Goal: Task Accomplishment & Management: Contribute content

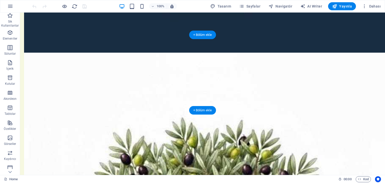
scroll to position [176, 0]
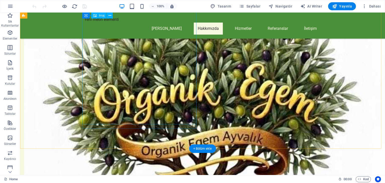
scroll to position [351, 0]
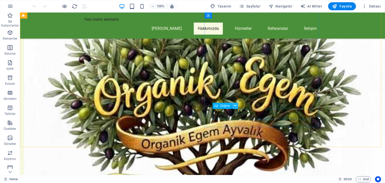
click at [235, 105] on icon at bounding box center [235, 105] width 3 height 5
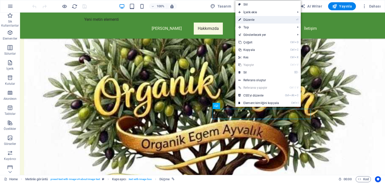
drag, startPoint x: 143, startPoint y: 9, endPoint x: 251, endPoint y: 20, distance: 109.3
click at [251, 20] on link "⏎ Düzenle" at bounding box center [259, 20] width 47 height 8
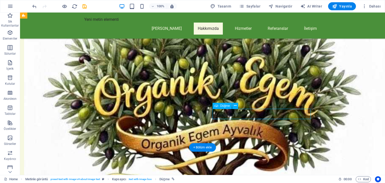
click at [235, 105] on icon at bounding box center [235, 105] width 3 height 5
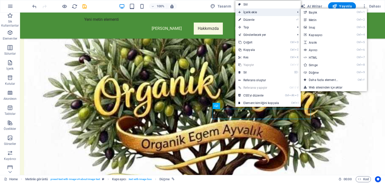
click at [251, 12] on span "İçerik ekle" at bounding box center [265, 13] width 58 height 8
click at [312, 71] on link "Ctrl 9 Düğme" at bounding box center [324, 73] width 47 height 8
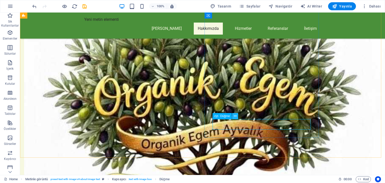
click at [236, 115] on icon at bounding box center [235, 116] width 3 height 5
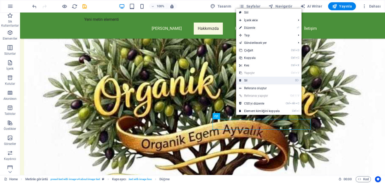
click at [245, 80] on link "⌦ Sil" at bounding box center [259, 81] width 47 height 8
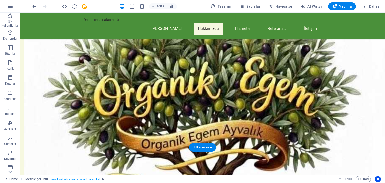
drag, startPoint x: 241, startPoint y: 119, endPoint x: 268, endPoint y: 105, distance: 31.0
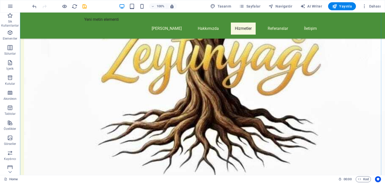
scroll to position [502, 0]
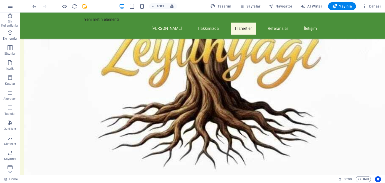
click at [346, 11] on div "100% Tasarım Sayfalar Navigatör AI Writer Yayınla Dahası" at bounding box center [192, 6] width 385 height 12
click at [346, 9] on span "Yayınla" at bounding box center [342, 6] width 20 height 5
checkbox input "false"
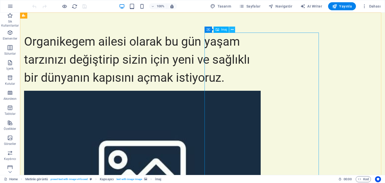
click at [232, 29] on icon at bounding box center [232, 29] width 3 height 5
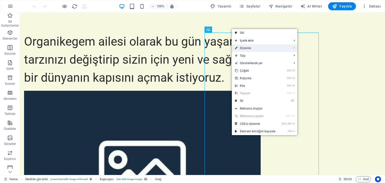
click at [243, 48] on link "⏎ Düzenle" at bounding box center [255, 48] width 47 height 8
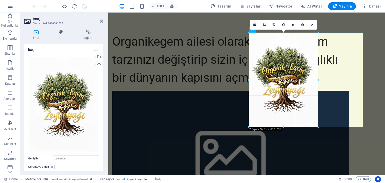
drag, startPoint x: 249, startPoint y: 33, endPoint x: 296, endPoint y: 127, distance: 104.7
type input "279"
select select "px"
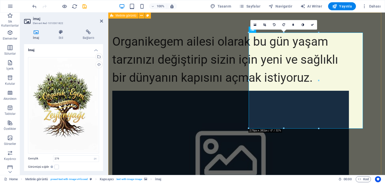
click at [244, 141] on div "Organikegem ailesi olarak bu gün yaşam tarzınızı değiştirip sizin için yeni ve …" at bounding box center [246, 173] width 277 height 321
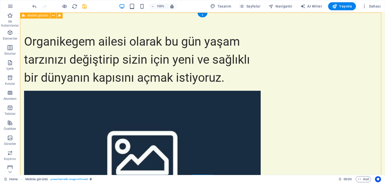
click at [357, 57] on div "Organikegem ailesi olarak bu gün yaşam tarzınızı değiştirip sizin için yeni ve …" at bounding box center [202, 173] width 365 height 321
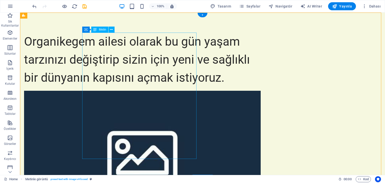
click at [157, 42] on div "Organikegem ailesi olarak bu gün yaşam tarzınızı değiştirip sizin için yeni ve …" at bounding box center [142, 60] width 237 height 54
click at [112, 29] on icon at bounding box center [111, 29] width 3 height 5
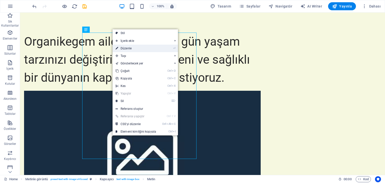
click at [128, 49] on link "⏎ Düzenle" at bounding box center [136, 49] width 47 height 8
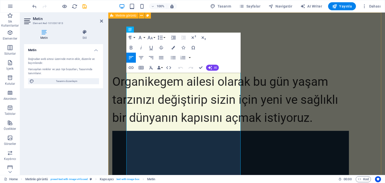
drag, startPoint x: 183, startPoint y: 117, endPoint x: 123, endPoint y: 37, distance: 100.2
click at [153, 38] on icon "button" at bounding box center [150, 38] width 6 height 6
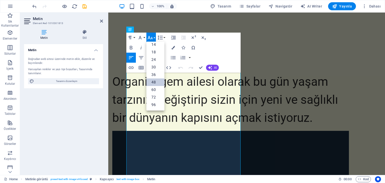
scroll to position [40, 0]
click at [157, 74] on link "36" at bounding box center [156, 75] width 18 height 8
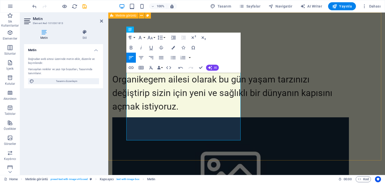
click at [203, 149] on div "Organikegem ailesi olarak bu gün yaşam tarzınızı değiştirip sizin için yeni ve …" at bounding box center [246, 177] width 277 height 329
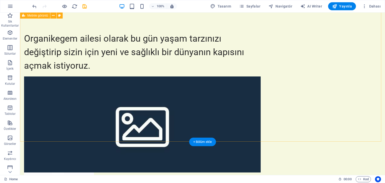
scroll to position [0, 0]
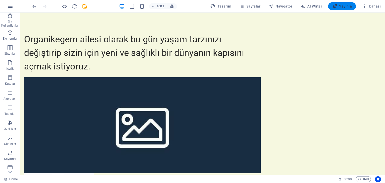
click at [346, 6] on span "Yayınla" at bounding box center [342, 6] width 20 height 5
checkbox input "false"
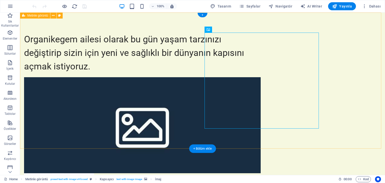
click at [320, 50] on div "Organikegem ailesi olarak bu gün yaşam tarzınızı değiştirip sizin için yeni ve …" at bounding box center [202, 151] width 365 height 277
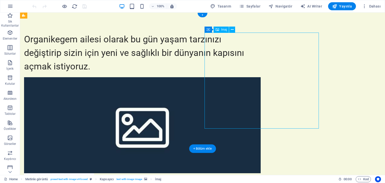
select select "px"
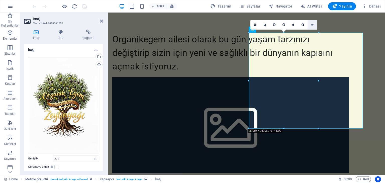
click at [311, 24] on icon at bounding box center [312, 24] width 3 height 3
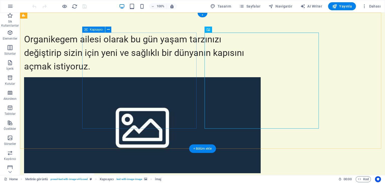
click at [162, 73] on div "Organikegem ailesi olarak bu gün yaşam tarzınızı değiştirip sizin için yeni ve …" at bounding box center [142, 53] width 237 height 41
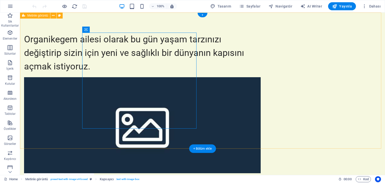
click at [178, 139] on div "Organikegem ailesi olarak bu gün yaşam tarzınızı değiştirip sizin için yeni ve …" at bounding box center [202, 151] width 365 height 277
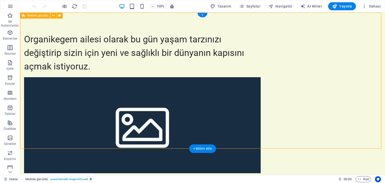
click at [248, 142] on div "Organikegem ailesi olarak bu gün yaşam tarzınızı değiştirip sizin için yeni ve …" at bounding box center [202, 151] width 365 height 277
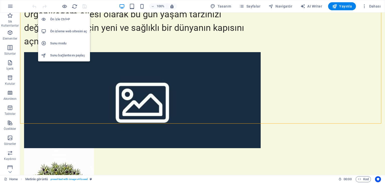
click at [61, 20] on h6 "Ön İzle Ctrl+P" at bounding box center [68, 19] width 37 height 6
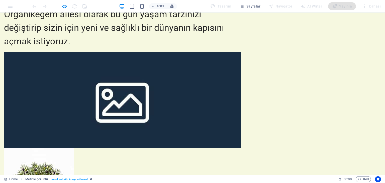
click at [160, 48] on div "Organikegem ailesi olarak bu gün yaşam tarzınızı değiştirip sizin için yeni ve …" at bounding box center [122, 28] width 237 height 41
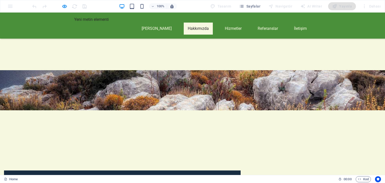
scroll to position [251, 0]
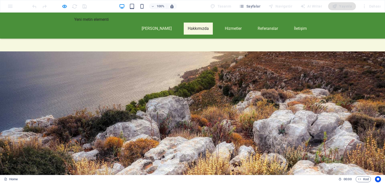
scroll to position [238, 0]
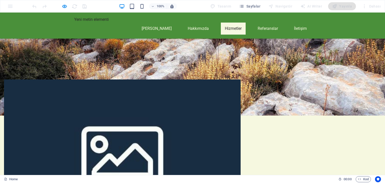
scroll to position [364, 0]
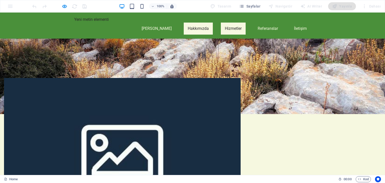
click at [190, 29] on link "Hakkımızda" at bounding box center [198, 29] width 29 height 12
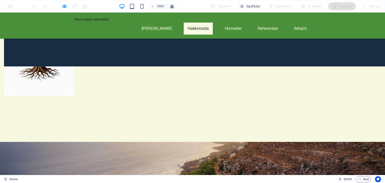
scroll to position [172, 0]
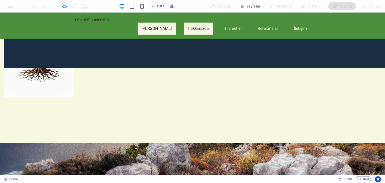
click at [161, 30] on link "[PERSON_NAME]" at bounding box center [157, 29] width 38 height 12
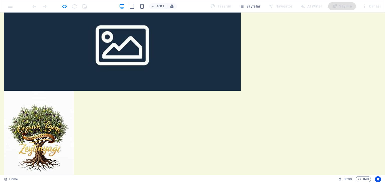
scroll to position [100, 0]
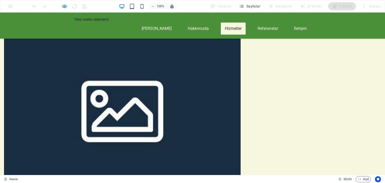
scroll to position [364, 0]
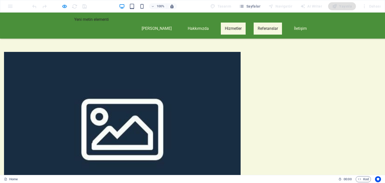
click at [268, 29] on link "Referanslar" at bounding box center [268, 29] width 28 height 12
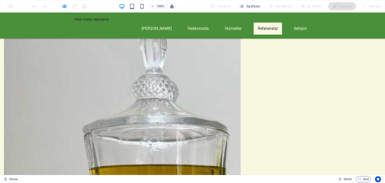
scroll to position [568, 0]
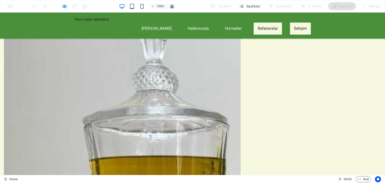
click at [303, 31] on link "İletişim" at bounding box center [300, 29] width 21 height 12
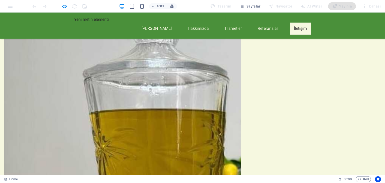
scroll to position [616, 0]
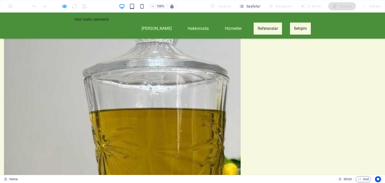
click at [264, 26] on link "Referanslar" at bounding box center [268, 29] width 28 height 12
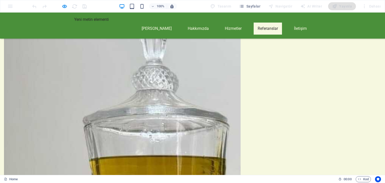
scroll to position [568, 0]
click at [225, 30] on link "Hizmetler" at bounding box center [233, 29] width 25 height 12
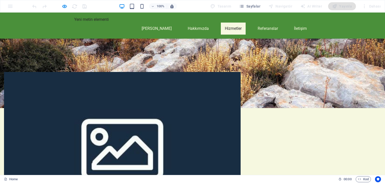
scroll to position [364, 0]
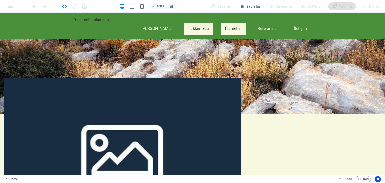
click at [192, 32] on link "Hakkımızda" at bounding box center [198, 29] width 29 height 12
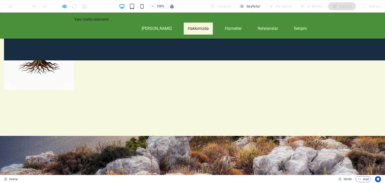
scroll to position [172, 0]
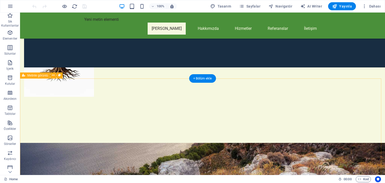
scroll to position [172, 0]
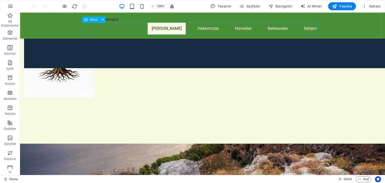
click at [211, 30] on nav "Ana Sayfa Hakkımızda Hizmetler Referanslar İletişim" at bounding box center [202, 29] width 237 height 12
click at [209, 26] on nav "Ana Sayfa Hakkımızda Hizmetler Referanslar İletişim" at bounding box center [202, 29] width 237 height 12
click at [206, 30] on nav "Ana Sayfa Hakkımızda Hizmetler Referanslar İletişim" at bounding box center [202, 29] width 237 height 12
click at [242, 30] on nav "Ana Sayfa Hakkımızda Hizmetler Referanslar İletişim" at bounding box center [202, 29] width 237 height 12
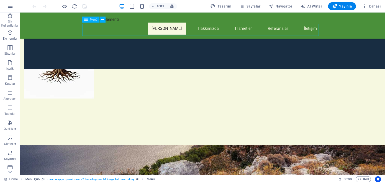
click at [241, 30] on nav "Ana Sayfa Hakkımızda Hizmetler Referanslar İletişim" at bounding box center [202, 29] width 237 height 12
click at [240, 28] on nav "Ana Sayfa Hakkımızda Hizmetler Referanslar İletişim" at bounding box center [202, 29] width 237 height 12
click at [213, 29] on nav "Ana Sayfa Hakkımızda Hizmetler Referanslar İletişim" at bounding box center [202, 29] width 237 height 12
click at [103, 19] on icon at bounding box center [102, 19] width 3 height 5
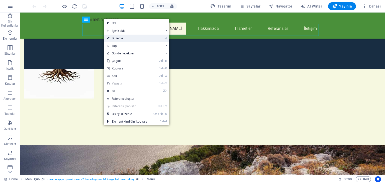
click at [126, 39] on link "⏎ Düzenle" at bounding box center [127, 39] width 47 height 8
select select
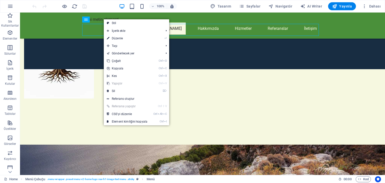
select select
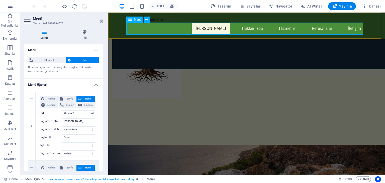
click at [254, 27] on nav "Ana Sayfa Hakkımızda Hizmetler Referanslar İletişim" at bounding box center [246, 29] width 237 height 12
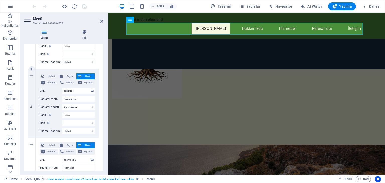
scroll to position [100, 0]
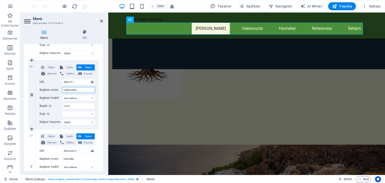
click at [79, 88] on input "Hakkımızda" at bounding box center [78, 90] width 33 height 6
type input "H"
select select
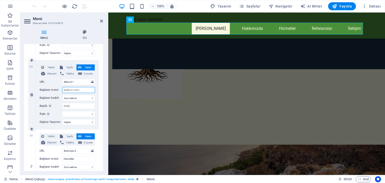
select select
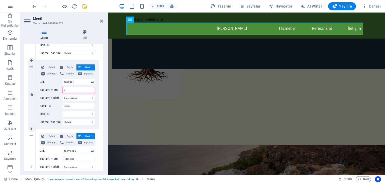
type input "ür"
select select
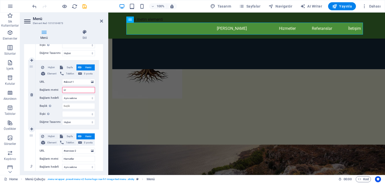
select select
type input "ü"
select select
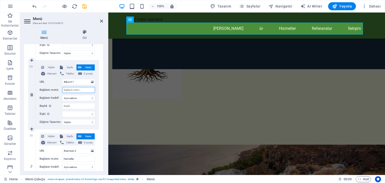
select select
type input "Ü"
select select
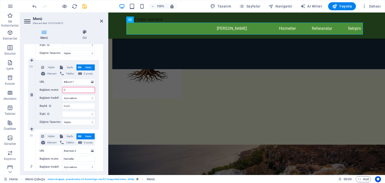
select select
type input "Ürün"
select select
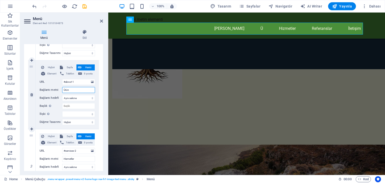
select select
type input "Ürünl"
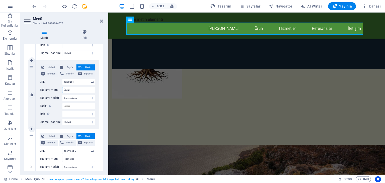
select select
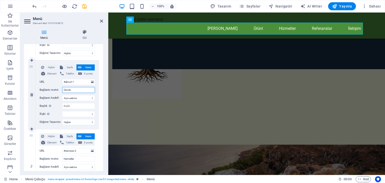
type input "Ürünler"
select select
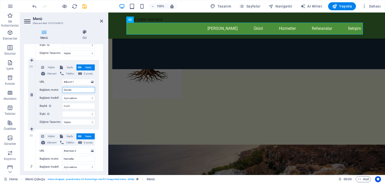
select select
type input "Ürünler"
click at [100, 120] on div "1 Hiçbiri Sayfa Harici Element Telefon E-posta Sayfa Home Subpage Legal Notice …" at bounding box center [63, 163] width 79 height 353
click at [85, 67] on span "Harici" at bounding box center [88, 67] width 10 height 6
click at [86, 66] on span "Harici" at bounding box center [88, 67] width 10 height 6
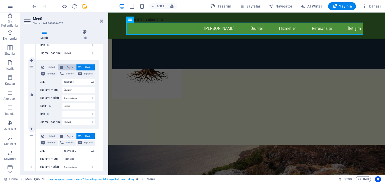
click at [70, 66] on span "Sayfa" at bounding box center [69, 67] width 10 height 6
select select
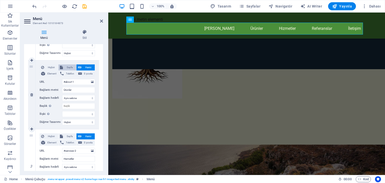
select select
click at [255, 29] on nav "Ana Sayfa Ürünler Hizmetler Referanslar İletişim" at bounding box center [246, 29] width 237 height 12
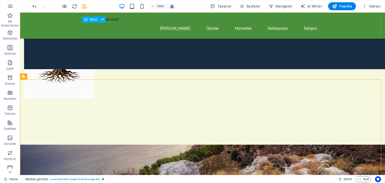
click at [207, 28] on nav "Ana Sayfa Ürünler Hizmetler Referanslar İletişim" at bounding box center [202, 29] width 237 height 12
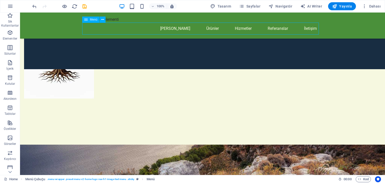
click at [210, 29] on nav "Ana Sayfa Ürünler Hizmetler Referanslar İletişim" at bounding box center [202, 29] width 237 height 12
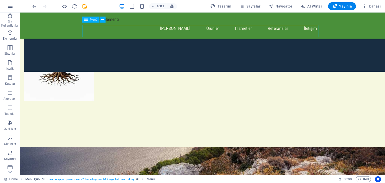
click at [210, 29] on nav "Ana Sayfa Ürünler Hizmetler Referanslar İletişim" at bounding box center [202, 29] width 237 height 12
select select
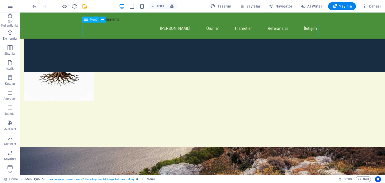
select select
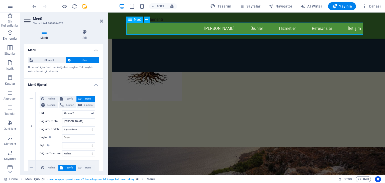
click at [210, 29] on nav "Ana Sayfa Ürünler Hizmetler Referanslar İletişim" at bounding box center [246, 29] width 237 height 12
click at [220, 27] on nav "Ana Sayfa Ürünler Hizmetler Referanslar İletişim" at bounding box center [246, 29] width 237 height 12
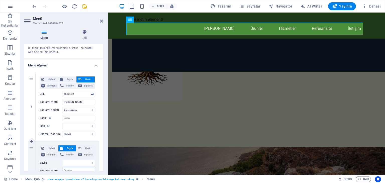
scroll to position [75, 0]
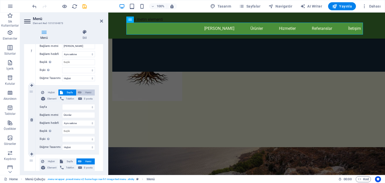
click at [87, 91] on span "Harici" at bounding box center [88, 93] width 10 height 6
select select
select select "blank"
select select
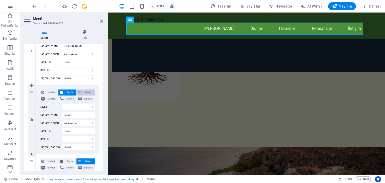
select select
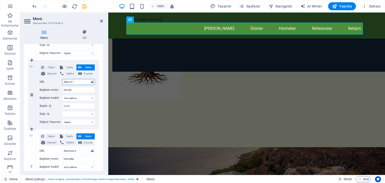
click at [76, 83] on input "#about-1" at bounding box center [78, 82] width 33 height 6
type input "#about-"
select select
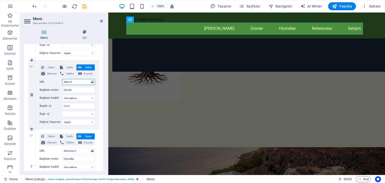
select select
type input "#about-2"
select select
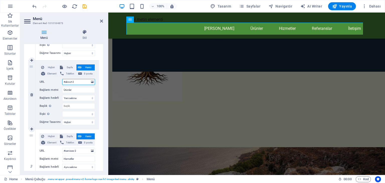
select select
type input "#about-2"
click at [99, 132] on div "1 Hiçbiri Sayfa Harici Element Telefon E-posta Sayfa Home Subpage Legal Notice …" at bounding box center [63, 163] width 79 height 353
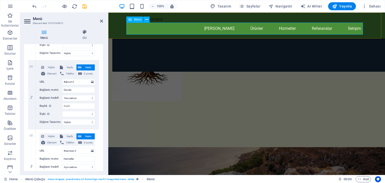
click at [258, 27] on nav "Ana Sayfa Ürünler Hizmetler Referanslar İletişim" at bounding box center [246, 29] width 237 height 12
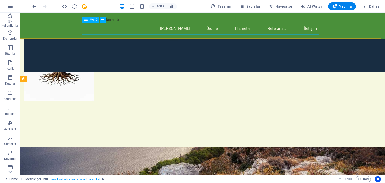
click at [213, 30] on nav "Ana Sayfa Ürünler Hizmetler Referanslar İletişim" at bounding box center [202, 29] width 237 height 12
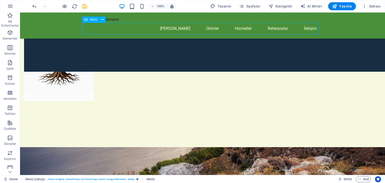
click at [211, 29] on nav "Ana Sayfa Ürünler Hizmetler Referanslar İletişim" at bounding box center [202, 29] width 237 height 12
click at [208, 26] on nav "Ana Sayfa Ürünler Hizmetler Referanslar İletişim" at bounding box center [202, 29] width 237 height 12
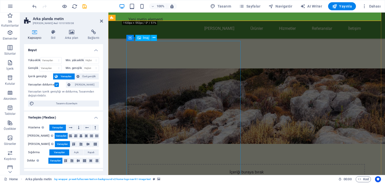
scroll to position [305, 0]
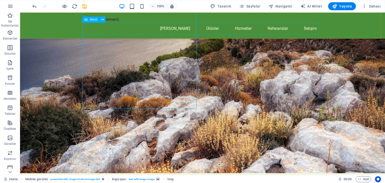
click at [208, 28] on nav "Ana Sayfa Ürünler Hizmetler Referanslar İletişim" at bounding box center [202, 29] width 237 height 12
select select
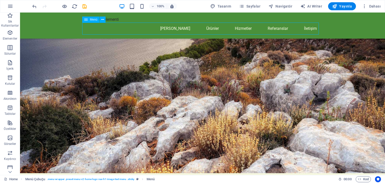
select select
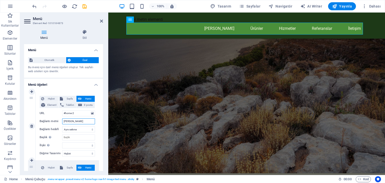
drag, startPoint x: 85, startPoint y: 123, endPoint x: 61, endPoint y: 119, distance: 24.2
click at [61, 119] on div "Bağlantı metni Ana Sayfa" at bounding box center [67, 121] width 55 height 6
click at [93, 129] on select "Yeni sekme Aynı sekme Kaplama" at bounding box center [78, 129] width 33 height 6
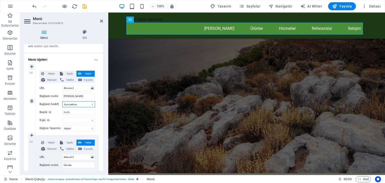
scroll to position [50, 0]
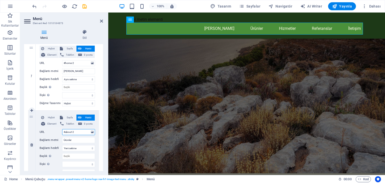
click at [79, 130] on input "#about-2" at bounding box center [78, 132] width 33 height 6
click at [83, 146] on select "Yeni sekme Aynı sekme Kaplama" at bounding box center [78, 148] width 33 height 6
click at [62, 145] on select "Yeni sekme Aynı sekme Kaplama" at bounding box center [78, 148] width 33 height 6
click at [92, 164] on select "alternate oluşturan bookmark harici yardım lisans ileri nofollow noreferrer noo…" at bounding box center [78, 164] width 33 height 6
select select "alternate"
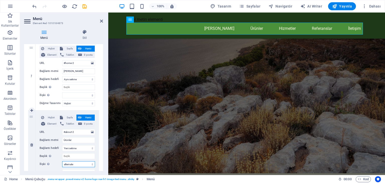
click at [62, 161] on select "alternate oluşturan bookmark harici yardım lisans ileri nofollow noreferrer noo…" at bounding box center [78, 164] width 33 height 6
select select
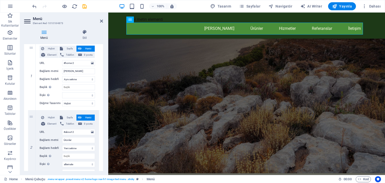
click at [105, 142] on div "Menü Stil Menü Otomatik Özel Bu menü için özel menü öğeleri oluştur. Tek sayfal…" at bounding box center [63, 101] width 87 height 150
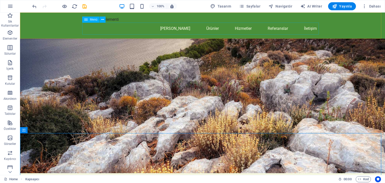
click at [210, 29] on nav "Ana Sayfa Ürünler Hizmetler Referanslar İletişim" at bounding box center [202, 29] width 237 height 12
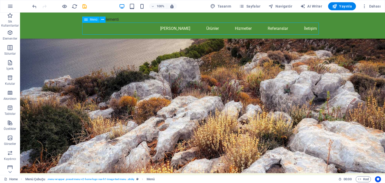
click at [169, 28] on nav "Ana Sayfa Ürünler Hizmetler Referanslar İletişim" at bounding box center [202, 29] width 237 height 12
click at [184, 29] on nav "Ana Sayfa Ürünler Hizmetler Referanslar İletişim" at bounding box center [202, 29] width 237 height 12
click at [239, 29] on nav "Ana Sayfa Ürünler Hizmetler Referanslar İletişim" at bounding box center [202, 29] width 237 height 12
click at [280, 30] on nav "Ana Sayfa Ürünler Hizmetler Referanslar İletişim" at bounding box center [202, 29] width 237 height 12
click at [309, 30] on nav "Ana Sayfa Ürünler Hizmetler Referanslar İletişim" at bounding box center [202, 29] width 237 height 12
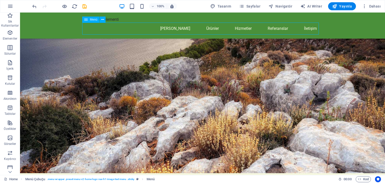
click at [237, 32] on nav "Ana Sayfa Ürünler Hizmetler Referanslar İletişim" at bounding box center [202, 29] width 237 height 12
click at [209, 29] on nav "Ana Sayfa Ürünler Hizmetler Referanslar İletişim" at bounding box center [202, 29] width 237 height 12
click at [180, 29] on nav "Ana Sayfa Ürünler Hizmetler Referanslar İletişim" at bounding box center [202, 29] width 237 height 12
click at [246, 31] on nav "Ana Sayfa Ürünler Hizmetler Referanslar İletişim" at bounding box center [202, 29] width 237 height 12
click at [269, 30] on nav "Ana Sayfa Ürünler Hizmetler Referanslar İletişim" at bounding box center [202, 29] width 237 height 12
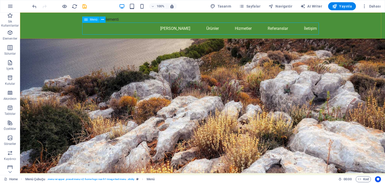
click at [294, 23] on nav "Ana Sayfa Ürünler Hizmetler Referanslar İletişim" at bounding box center [202, 29] width 237 height 12
click at [200, 29] on nav "Ana Sayfa Ürünler Hizmetler Referanslar İletişim" at bounding box center [202, 29] width 237 height 12
select select
select select "alternate"
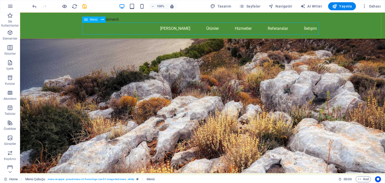
select select
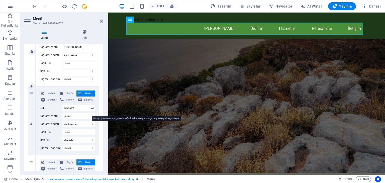
scroll to position [75, 0]
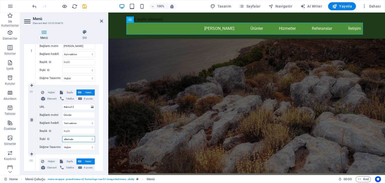
click at [90, 139] on select "alternate oluşturan bookmark harici yardım lisans ileri nofollow noreferrer noo…" at bounding box center [78, 139] width 33 height 6
select select "external"
click at [62, 136] on select "alternate oluşturan bookmark harici yardım lisans ileri nofollow noreferrer noo…" at bounding box center [78, 139] width 33 height 6
select select
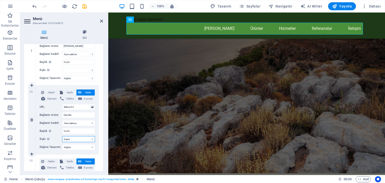
select select
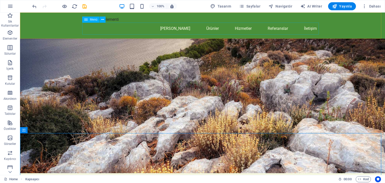
click at [210, 29] on nav "Ana Sayfa Ürünler Hizmetler Referanslar İletişim" at bounding box center [202, 29] width 237 height 12
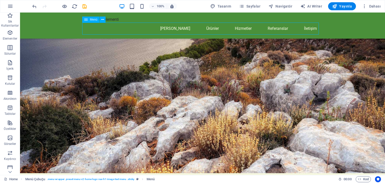
scroll to position [287, 0]
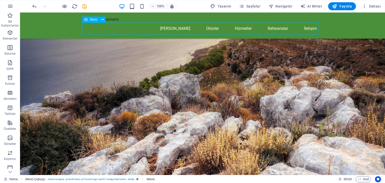
click at [210, 31] on nav "Ana Sayfa Ürünler Hizmetler Referanslar İletişim" at bounding box center [202, 29] width 237 height 12
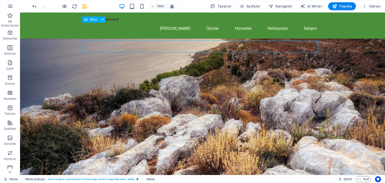
click at [209, 27] on nav "Ana Sayfa Ürünler Hizmetler Referanslar İletişim" at bounding box center [202, 29] width 237 height 12
click at [210, 29] on nav "Ana Sayfa Ürünler Hizmetler Referanslar İletişim" at bounding box center [202, 29] width 237 height 12
click at [245, 31] on nav "Ana Sayfa Ürünler Hizmetler Referanslar İletişim" at bounding box center [202, 29] width 237 height 12
click at [308, 29] on nav "Ana Sayfa Ürünler Hizmetler Referanslar İletişim" at bounding box center [202, 29] width 237 height 12
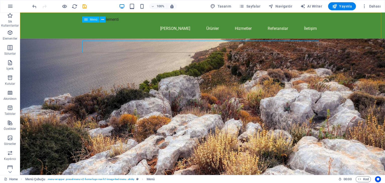
click at [308, 29] on nav "Ana Sayfa Ürünler Hizmetler Referanslar İletişim" at bounding box center [202, 29] width 237 height 12
select select
select select "external"
select select
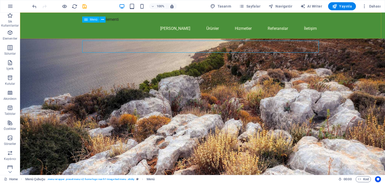
select select
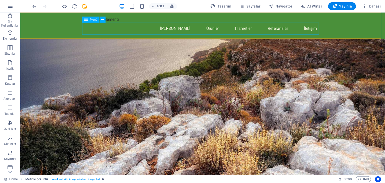
click at [310, 26] on nav "Ana Sayfa Ürünler Hizmetler Referanslar İletişim" at bounding box center [202, 29] width 237 height 12
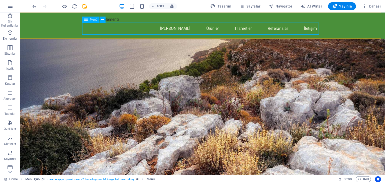
click at [277, 26] on nav "Ana Sayfa Ürünler Hizmetler Referanslar İletişim" at bounding box center [202, 29] width 237 height 12
click at [220, 30] on nav "Ana Sayfa Ürünler Hizmetler Referanslar İletişim" at bounding box center [202, 29] width 237 height 12
drag, startPoint x: 220, startPoint y: 30, endPoint x: 131, endPoint y: 30, distance: 88.3
click at [220, 30] on nav "Ana Sayfa Ürünler Hizmetler Referanslar İletişim" at bounding box center [202, 29] width 237 height 12
select select
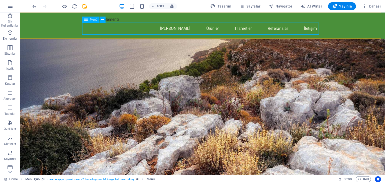
select select "external"
select select
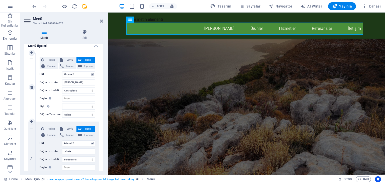
scroll to position [50, 0]
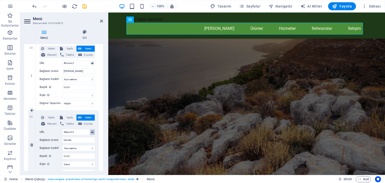
click at [91, 131] on icon at bounding box center [92, 132] width 3 height 6
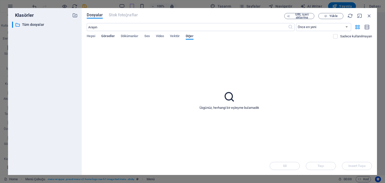
click at [108, 36] on span "Görseller" at bounding box center [108, 36] width 14 height 7
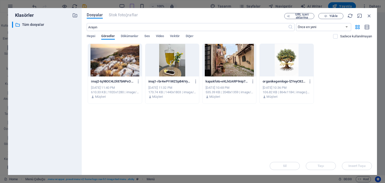
click at [95, 16] on span "Dosyalar" at bounding box center [95, 15] width 16 height 6
click at [369, 16] on icon "button" at bounding box center [370, 16] width 6 height 6
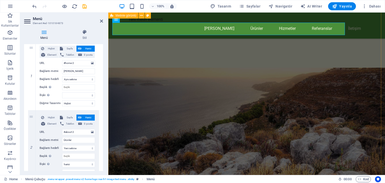
scroll to position [247, 0]
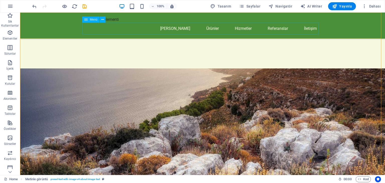
click at [211, 26] on nav "Ana Sayfa Ürünler Hizmetler Referanslar İletişim" at bounding box center [202, 29] width 237 height 12
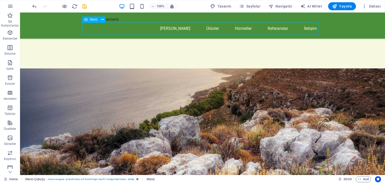
click at [210, 28] on nav "Ana Sayfa Ürünler Hizmetler Referanslar İletişim" at bounding box center [202, 29] width 237 height 12
select select
select select "external"
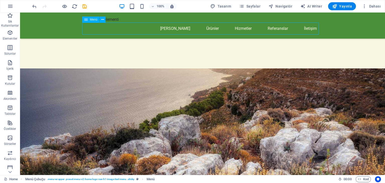
select select
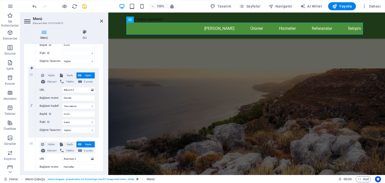
scroll to position [100, 0]
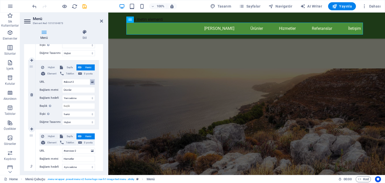
click at [92, 82] on icon at bounding box center [92, 82] width 3 height 6
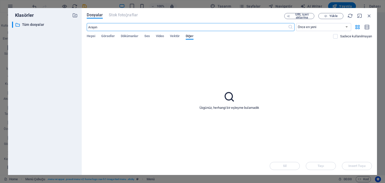
scroll to position [301, 0]
click at [326, 15] on icon "button" at bounding box center [325, 16] width 3 height 3
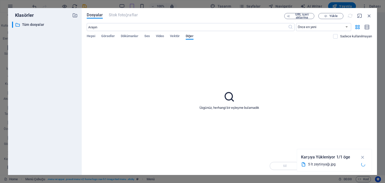
select select
type input "https://cdn1.site-media.eu/images/0/19700067/5ltzeytinya-1AFoEivZHc34wXl8PKM5dg…"
select select
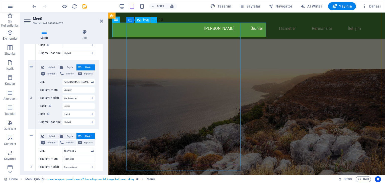
scroll to position [247, 0]
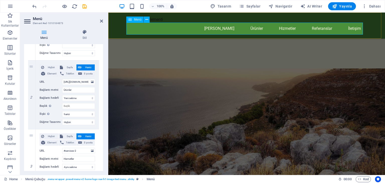
click at [252, 28] on nav "Ana Sayfa Ürünler Hizmetler Referanslar İletişim" at bounding box center [246, 29] width 237 height 12
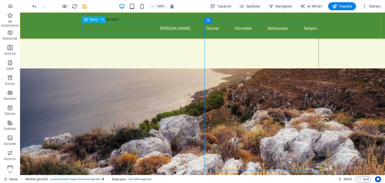
click at [210, 28] on nav "Ana Sayfa Ürünler Hizmetler Referanslar İletişim" at bounding box center [202, 29] width 237 height 12
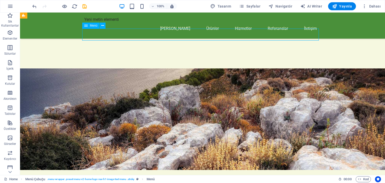
click at [210, 30] on nav "Ana Sayfa Ürünler Hizmetler Referanslar İletişim" at bounding box center [202, 29] width 237 height 12
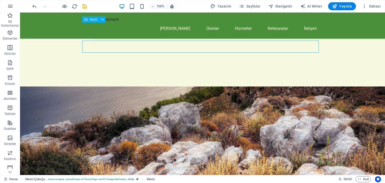
click at [210, 30] on nav "Ana Sayfa Ürünler Hizmetler Referanslar İletişim" at bounding box center [202, 29] width 237 height 12
click at [206, 28] on nav "Ana Sayfa Ürünler Hizmetler Referanslar İletişim" at bounding box center [202, 29] width 237 height 12
select select
select select "external"
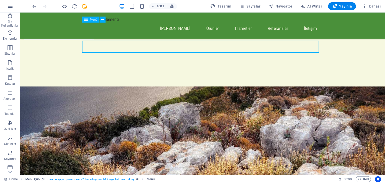
select select
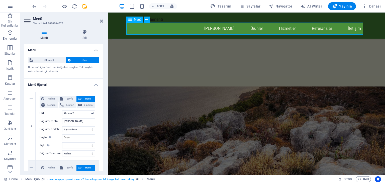
click at [234, 29] on nav "Ana Sayfa Ürünler Hizmetler Referanslar İletişim" at bounding box center [246, 29] width 237 height 12
click at [270, 28] on nav "Ana Sayfa Ürünler Hizmetler Referanslar İletişim" at bounding box center [246, 29] width 237 height 12
click at [284, 29] on nav "Ana Sayfa Ürünler Hizmetler Referanslar İletişim" at bounding box center [246, 29] width 237 height 12
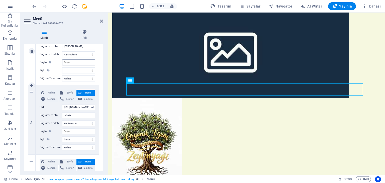
scroll to position [75, 0]
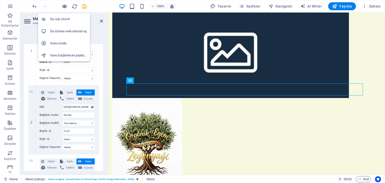
click at [65, 7] on icon "button" at bounding box center [65, 7] width 6 height 6
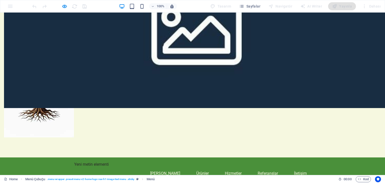
scroll to position [125, 0]
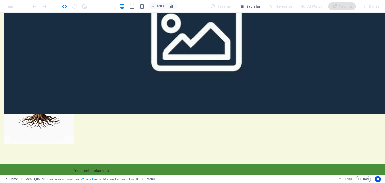
click at [200, 174] on link "Ürünler" at bounding box center [202, 180] width 21 height 12
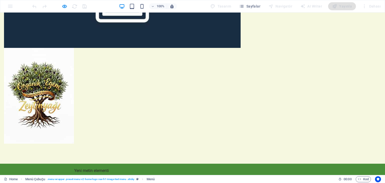
click at [200, 174] on link "Ürünler" at bounding box center [202, 180] width 21 height 12
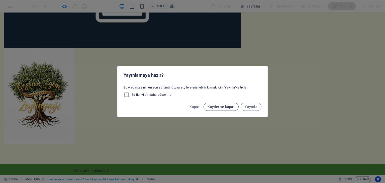
click at [222, 105] on span "Kaydet ve kapat" at bounding box center [221, 107] width 27 height 4
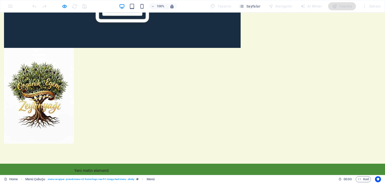
click at [164, 174] on link "Ana Sayfa" at bounding box center [165, 180] width 38 height 12
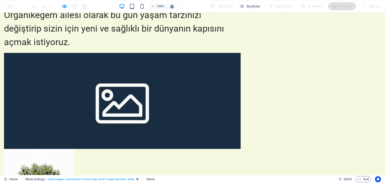
scroll to position [0, 0]
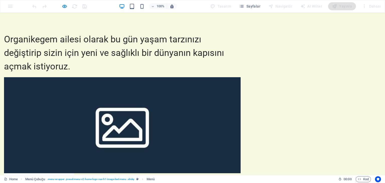
click at [165, 61] on span "Organikegem ailesi olarak bu gün yaşam tarzınızı değiştirip sizin için yeni ve …" at bounding box center [114, 53] width 220 height 38
click at [248, 4] on span "Sayfalar" at bounding box center [249, 6] width 21 height 5
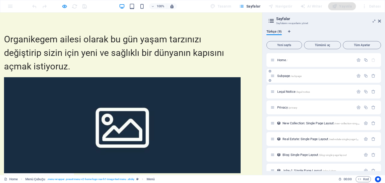
click at [285, 75] on span "Subpage /subpage" at bounding box center [289, 76] width 24 height 4
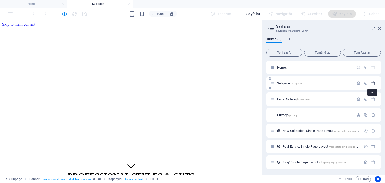
click at [374, 84] on icon "button" at bounding box center [374, 83] width 4 height 4
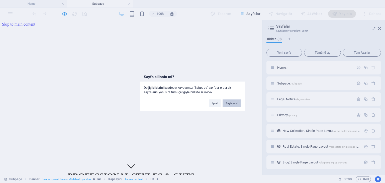
click at [231, 105] on button "Sayfayı sil" at bounding box center [232, 104] width 19 height 8
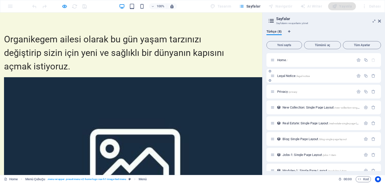
click at [290, 77] on span "Legal Notice /legal-notice" at bounding box center [293, 76] width 33 height 4
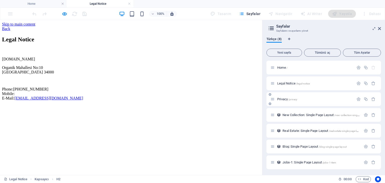
click at [283, 98] on span "Privacy /privacy" at bounding box center [287, 99] width 20 height 4
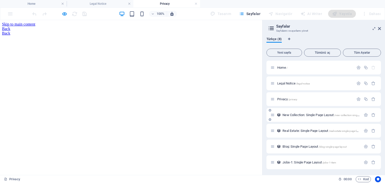
click at [299, 116] on span "New Collection: Single Page Layout /new-collection-single-page-layout" at bounding box center [328, 115] width 91 height 4
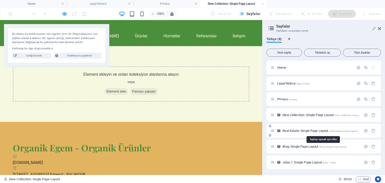
click at [296, 129] on span "Real Estate: Single Page Layout /real-estate-single-page-layout" at bounding box center [323, 131] width 81 height 4
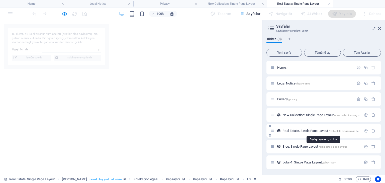
select select "68e03950177516beb70b2e90"
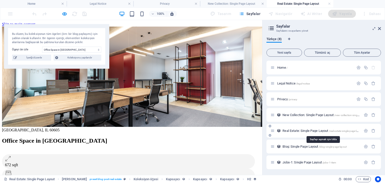
scroll to position [16, 0]
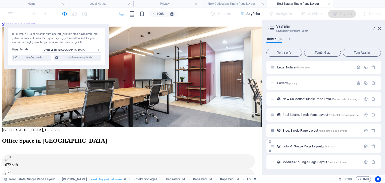
click at [299, 145] on span "Jobs-1: Single Page Layout /jobs-1-item" at bounding box center [310, 147] width 54 height 4
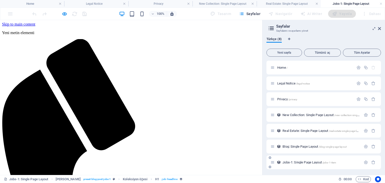
scroll to position [0, 0]
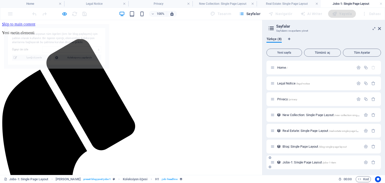
select select "68e03950177516beb70b2e80"
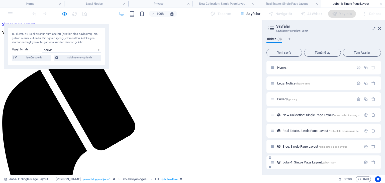
click at [296, 163] on span "Jobs-1: Single Page Layout /jobs-1-item" at bounding box center [310, 163] width 54 height 4
click at [296, 161] on span "Jobs-1: Single Page Layout /jobs-1-item" at bounding box center [310, 163] width 54 height 4
click at [288, 162] on span "Jobs-1: Single Page Layout /jobs-1-item" at bounding box center [310, 163] width 54 height 4
click at [321, 160] on div "Jobs-1: Single Page Layout /jobs-1-item" at bounding box center [316, 163] width 91 height 6
click at [322, 163] on span "Jobs-1: Single Page Layout /jobs-1-item" at bounding box center [310, 163] width 54 height 4
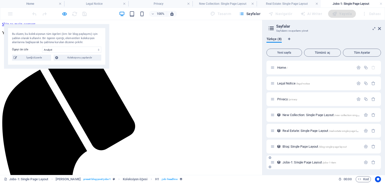
click at [322, 163] on span "Jobs-1: Single Page Layout /jobs-1-item" at bounding box center [310, 163] width 54 height 4
click at [304, 147] on span "Blog: Single Page Layout /blog-single-page-layout" at bounding box center [315, 147] width 64 height 4
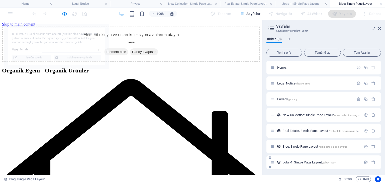
select select "68e03950177516beb70b2e79"
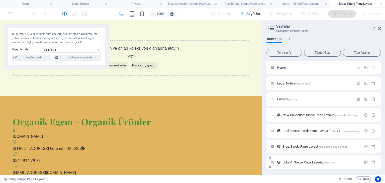
click at [297, 163] on span "Jobs-1: Single Page Layout /jobs-1-item" at bounding box center [310, 163] width 54 height 4
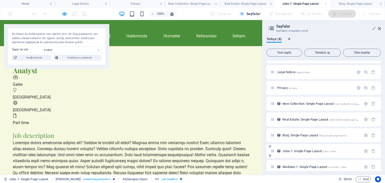
scroll to position [16, 0]
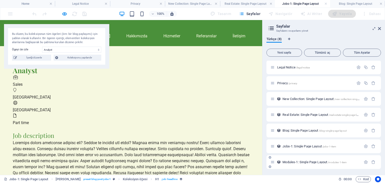
click at [306, 160] on div "Modules-1: Single Page Layout /modules-1-item" at bounding box center [316, 162] width 91 height 6
click at [298, 163] on span "Modules-1: Single Page Layout /modules-1-item" at bounding box center [315, 162] width 64 height 4
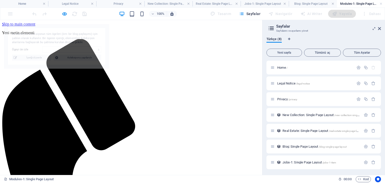
scroll to position [0, 0]
select select "68e03950177516beb70b2e86"
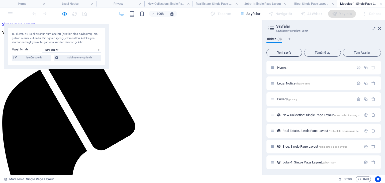
click at [285, 53] on span "Yeni sayfa" at bounding box center [284, 52] width 31 height 3
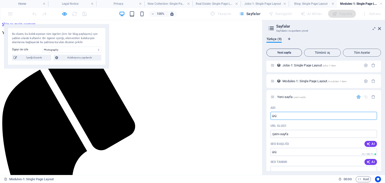
type input "ürün"
type input "/ueru"
type input "ürün ş"
type input "/uerun"
type input "ürün şatı"
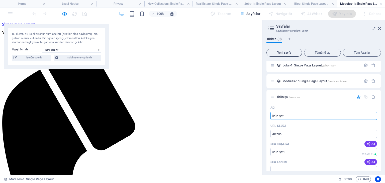
type input "/uerun-sa"
type input "ürün şatış"
type input "/uerun-sat"
type input "ürün şatış"
type input "/uerun-sat-s"
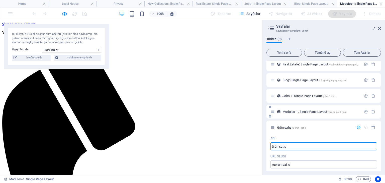
scroll to position [72, 0]
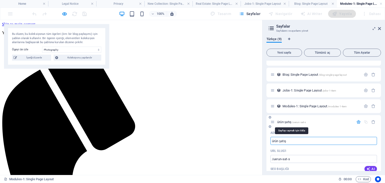
type input "ürün şatış"
click at [287, 122] on span "ürün şatış /uerun-sat-s" at bounding box center [291, 122] width 29 height 4
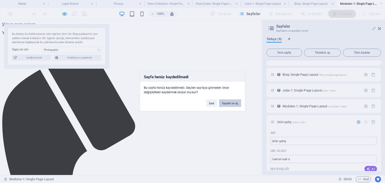
click at [228, 103] on button "Kaydet ve aç" at bounding box center [230, 104] width 22 height 8
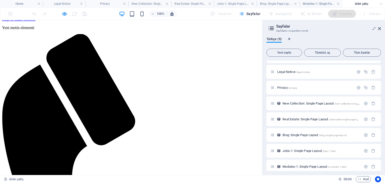
scroll to position [0, 0]
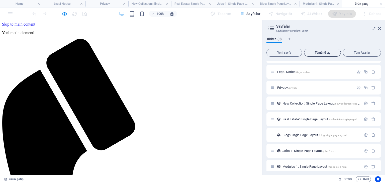
click at [322, 52] on span "Tümünü aç" at bounding box center [323, 52] width 33 height 3
click at [320, 52] on span "Tümünü aç" at bounding box center [323, 52] width 33 height 3
click at [274, 27] on icon at bounding box center [272, 28] width 8 height 7
click at [275, 40] on span "Türkçe (9)" at bounding box center [274, 39] width 15 height 7
click at [280, 38] on span "Türkçe (9)" at bounding box center [274, 39] width 15 height 7
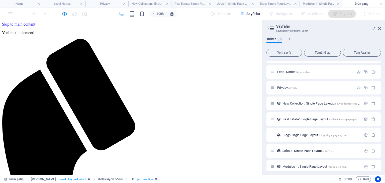
click at [280, 38] on span "Türkçe (9)" at bounding box center [274, 39] width 15 height 7
click at [285, 73] on span "Legal Notice /legal-notice" at bounding box center [293, 72] width 33 height 4
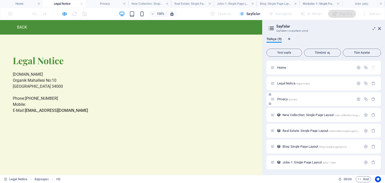
click at [285, 100] on span "Privacy /privacy" at bounding box center [287, 99] width 20 height 4
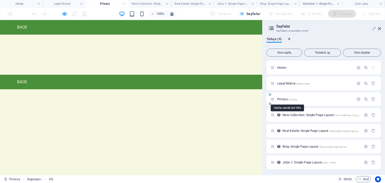
click at [285, 99] on span "Privacy /privacy" at bounding box center [287, 99] width 20 height 4
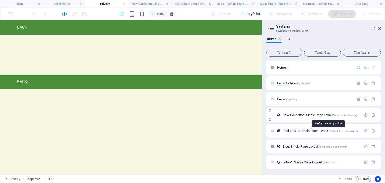
click at [285, 113] on span "New Collection: Single Page Layout /new-collection-single-page-layout" at bounding box center [328, 115] width 91 height 4
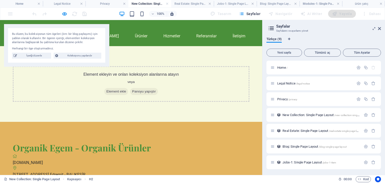
click at [164, 85] on div "Element ekleyin ve onları koleksiyon alanlarına atayın veya Element ekle Panoyu…" at bounding box center [131, 84] width 237 height 36
click at [291, 116] on span "New Collection: Single Page Layout /new-collection-single-page-layout" at bounding box center [328, 115] width 91 height 4
click at [288, 115] on span "New Collection: Single Page Layout /new-collection-single-page-layout" at bounding box center [328, 115] width 91 height 4
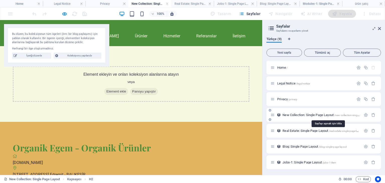
click at [318, 116] on span "New Collection: Single Page Layout /new-collection-single-page-layout" at bounding box center [328, 115] width 91 height 4
click at [287, 114] on span "New Collection: Single Page Layout /new-collection-single-page-layout" at bounding box center [328, 115] width 91 height 4
click at [272, 117] on icon at bounding box center [273, 115] width 4 height 4
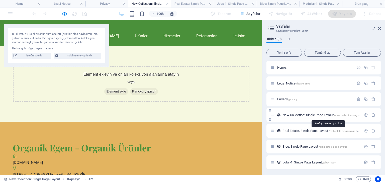
click at [286, 114] on span "New Collection: Single Page Layout /new-collection-single-page-layout" at bounding box center [328, 115] width 91 height 4
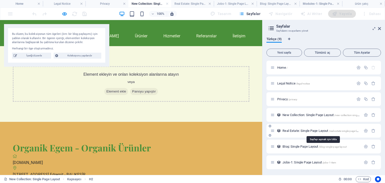
click at [293, 130] on span "Real Estate: Single Page Layout /real-estate-single-page-layout" at bounding box center [323, 131] width 81 height 4
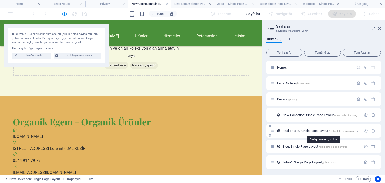
click at [293, 130] on span "Real Estate: Single Page Layout /real-estate-single-page-layout" at bounding box center [323, 131] width 81 height 4
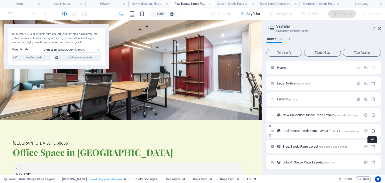
click at [372, 131] on icon "button" at bounding box center [374, 131] width 4 height 4
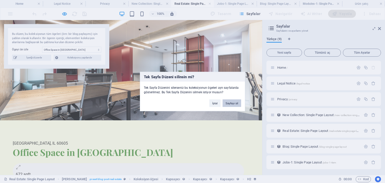
click at [230, 103] on button "Sayfayı sil" at bounding box center [232, 104] width 19 height 8
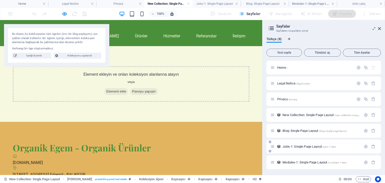
click at [286, 146] on span "Jobs-1: Single Page Layout /jobs-1-item" at bounding box center [310, 147] width 54 height 4
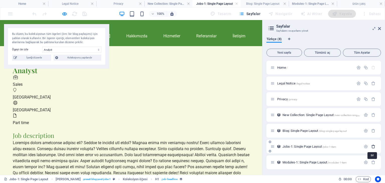
click at [374, 146] on icon "button" at bounding box center [374, 147] width 4 height 4
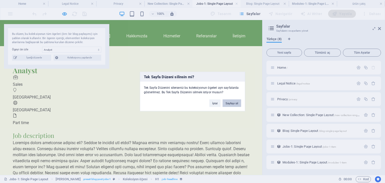
drag, startPoint x: 227, startPoint y: 102, endPoint x: 228, endPoint y: 87, distance: 14.6
click at [227, 102] on button "Sayfayı sil" at bounding box center [232, 104] width 19 height 8
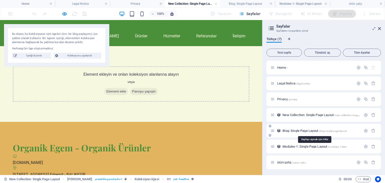
click at [296, 131] on span "Blog: Single Page Layout /blog-single-page-layout" at bounding box center [315, 131] width 64 height 4
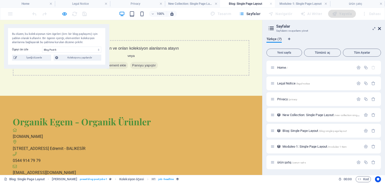
click at [378, 29] on icon at bounding box center [379, 29] width 3 height 4
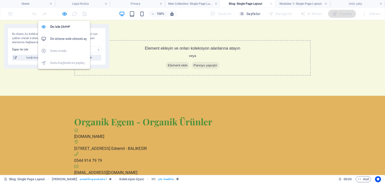
click at [63, 38] on h6 "Ön izleme web sitesini aç" at bounding box center [68, 39] width 37 height 6
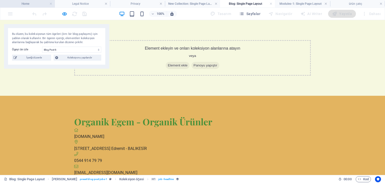
click at [37, 4] on h4 "Home" at bounding box center [27, 4] width 55 height 6
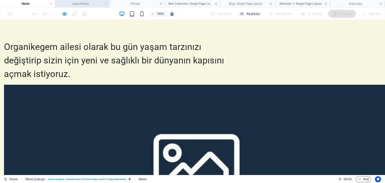
click at [76, 4] on h4 "Legal Notice" at bounding box center [82, 4] width 55 height 6
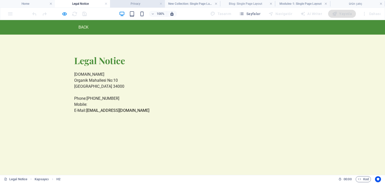
click at [144, 4] on h4 "Privacy" at bounding box center [137, 4] width 55 height 6
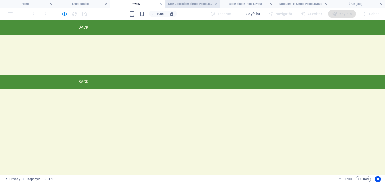
click at [194, 5] on h4 "New Collection: Single Page Layout" at bounding box center [192, 4] width 55 height 6
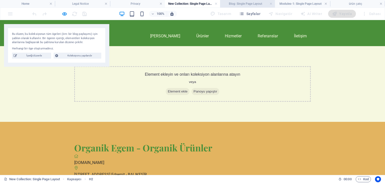
click at [241, 4] on h4 "Blog: Single Page Layout" at bounding box center [247, 4] width 55 height 6
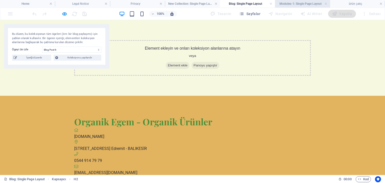
click at [297, 5] on h4 "Modules-1: Single Page Layout" at bounding box center [302, 4] width 55 height 6
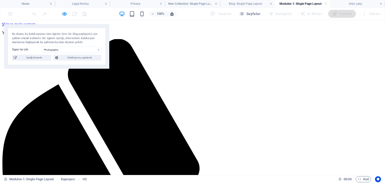
click at [355, 3] on h4 "ürün şatış" at bounding box center [357, 4] width 55 height 6
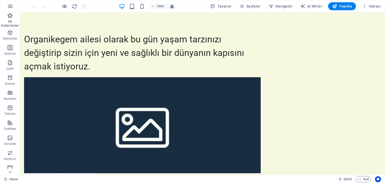
click at [8, 16] on icon "button" at bounding box center [10, 16] width 6 height 6
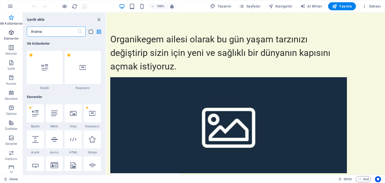
click at [11, 33] on icon "button" at bounding box center [11, 33] width 6 height 6
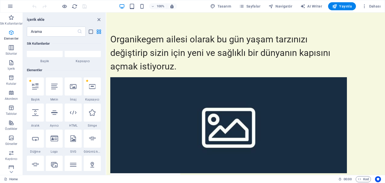
scroll to position [53, 0]
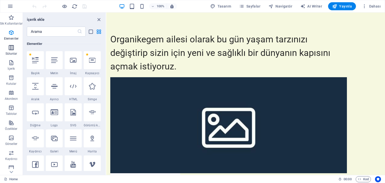
click at [9, 47] on icon "button" at bounding box center [11, 48] width 6 height 6
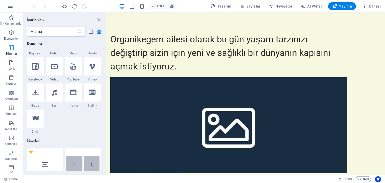
scroll to position [248, 0]
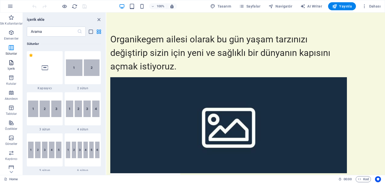
click at [12, 64] on icon "button" at bounding box center [11, 63] width 6 height 6
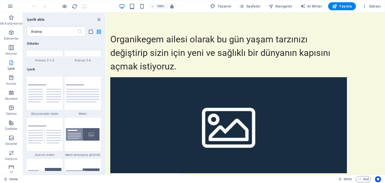
scroll to position [878, 0]
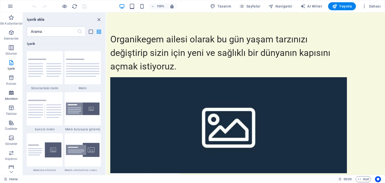
click at [11, 92] on icon "button" at bounding box center [11, 93] width 6 height 6
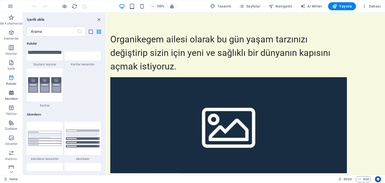
scroll to position [1602, 0]
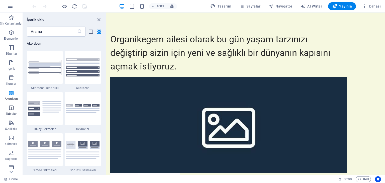
click at [12, 105] on icon "button" at bounding box center [11, 108] width 6 height 6
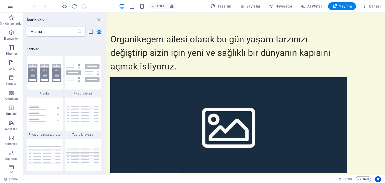
scroll to position [1737, 0]
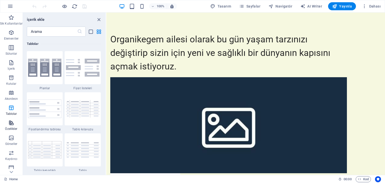
click at [12, 122] on icon "button" at bounding box center [11, 123] width 6 height 6
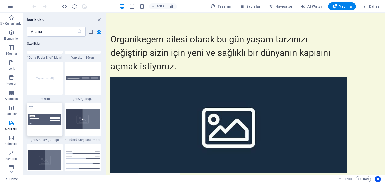
scroll to position [1980, 0]
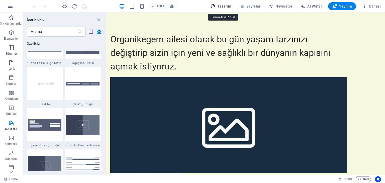
click at [226, 7] on span "Tasarım" at bounding box center [220, 6] width 21 height 5
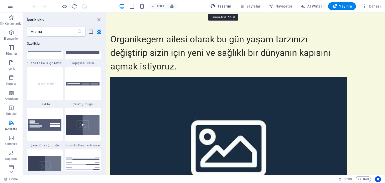
select select "px"
select select "200"
select select "px"
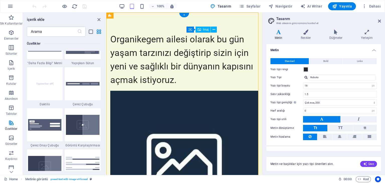
drag, startPoint x: 235, startPoint y: 81, endPoint x: 212, endPoint y: 63, distance: 29.1
drag, startPoint x: 211, startPoint y: 62, endPoint x: 209, endPoint y: 60, distance: 2.9
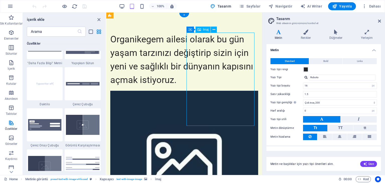
drag, startPoint x: 213, startPoint y: 67, endPoint x: 205, endPoint y: 62, distance: 9.3
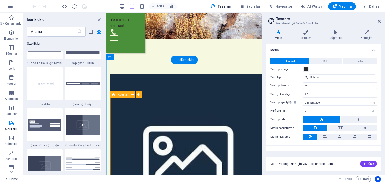
scroll to position [493, 0]
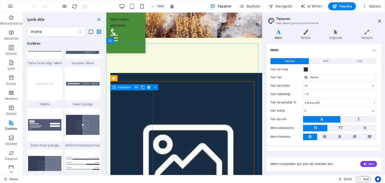
click at [137, 87] on icon at bounding box center [136, 87] width 3 height 5
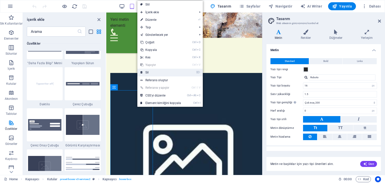
click at [145, 70] on link "⌦ Sil" at bounding box center [160, 73] width 47 height 8
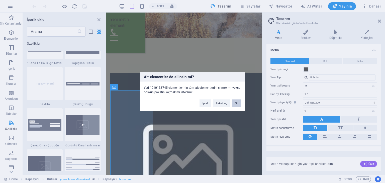
click at [238, 102] on button "Sil" at bounding box center [236, 104] width 9 height 8
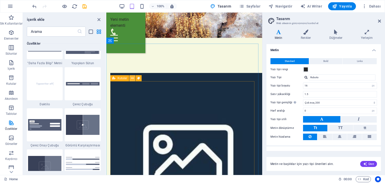
click at [133, 79] on icon at bounding box center [132, 78] width 3 height 5
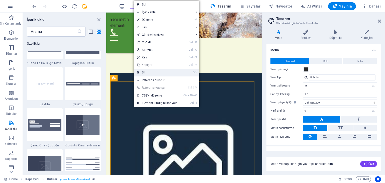
click at [143, 72] on link "⌦ Sil" at bounding box center [157, 73] width 47 height 8
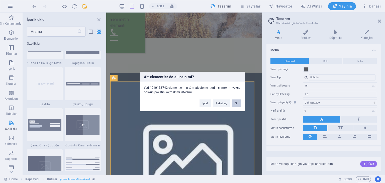
drag, startPoint x: 238, startPoint y: 102, endPoint x: 131, endPoint y: 90, distance: 107.6
click at [238, 102] on button "Sil" at bounding box center [236, 104] width 9 height 8
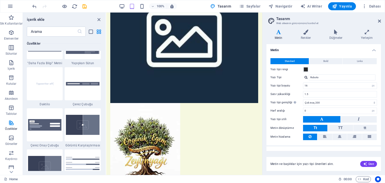
scroll to position [125, 0]
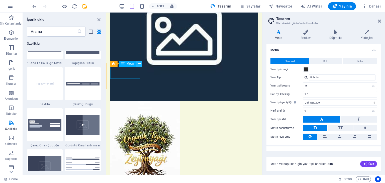
click at [140, 63] on icon at bounding box center [139, 63] width 3 height 5
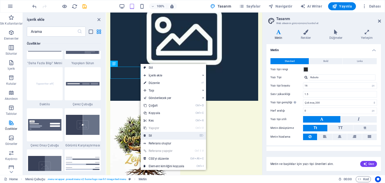
drag, startPoint x: 154, startPoint y: 137, endPoint x: 47, endPoint y: 124, distance: 107.4
click at [154, 137] on link "⌦ Sil" at bounding box center [164, 136] width 47 height 8
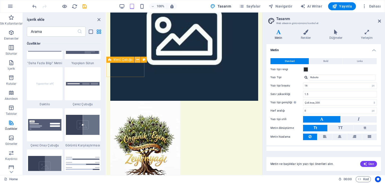
click at [137, 60] on icon at bounding box center [137, 59] width 3 height 5
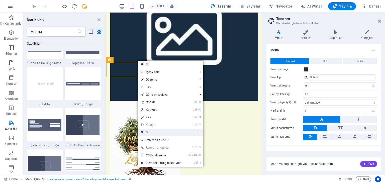
click at [149, 130] on link "⌦ Sil" at bounding box center [161, 133] width 47 height 8
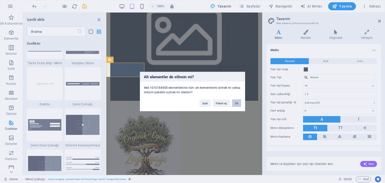
click at [237, 102] on button "Sil" at bounding box center [236, 104] width 9 height 8
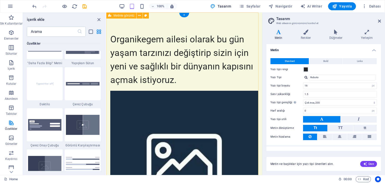
scroll to position [50, 0]
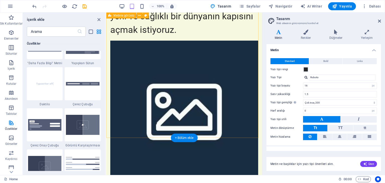
click at [223, 97] on figure at bounding box center [184, 108] width 148 height 135
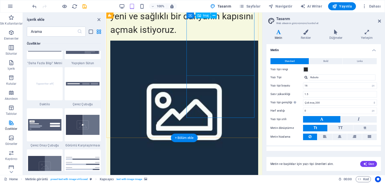
click at [215, 15] on icon at bounding box center [214, 15] width 3 height 5
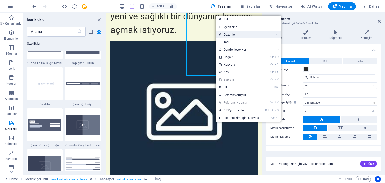
click at [231, 33] on link "⏎ Düzenle" at bounding box center [239, 35] width 47 height 8
select select "px"
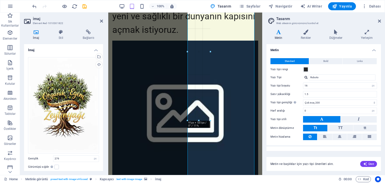
drag, startPoint x: 254, startPoint y: 75, endPoint x: 206, endPoint y: 24, distance: 70.1
type input "83"
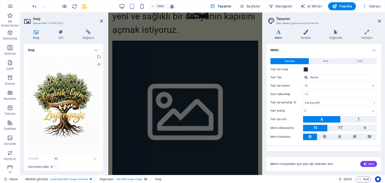
click at [205, 66] on figure at bounding box center [185, 108] width 146 height 135
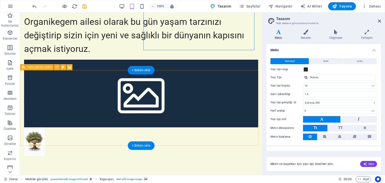
scroll to position [0, 0]
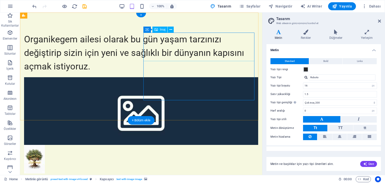
click at [160, 145] on figure at bounding box center [141, 159] width 234 height 29
click at [174, 31] on button at bounding box center [171, 30] width 6 height 6
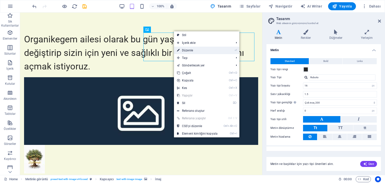
click at [189, 49] on link "⏎ Düzenle" at bounding box center [197, 51] width 47 height 8
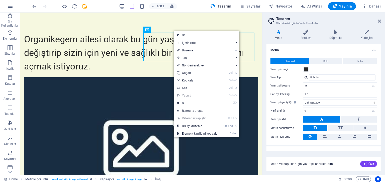
select select "px"
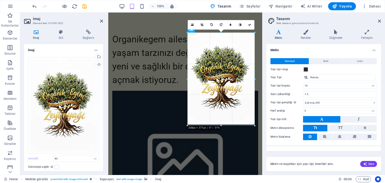
drag, startPoint x: 208, startPoint y: 62, endPoint x: 145, endPoint y: 86, distance: 67.3
type input "268"
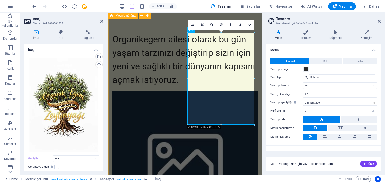
click at [181, 69] on div "Organikegem ailesi olarak bu gün yaşam tarzınızı değiştirip sizin için yeni ve …" at bounding box center [185, 176] width 154 height 326
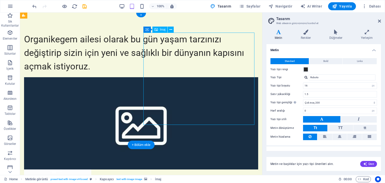
click at [170, 29] on icon at bounding box center [171, 29] width 3 height 5
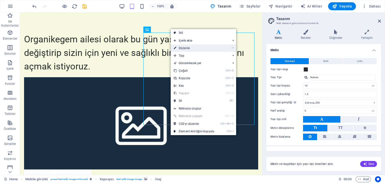
click at [186, 47] on link "⏎ Düzenle" at bounding box center [194, 48] width 47 height 8
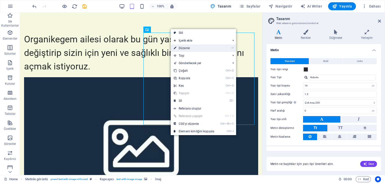
select select "px"
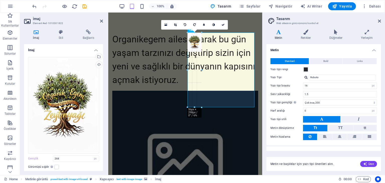
drag, startPoint x: 256, startPoint y: 125, endPoint x: 202, endPoint y: 50, distance: 91.7
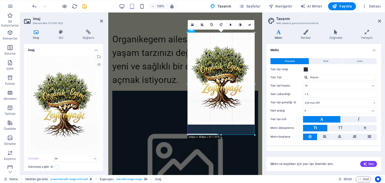
drag, startPoint x: 205, startPoint y: 58, endPoint x: 258, endPoint y: 109, distance: 73.1
type input "268"
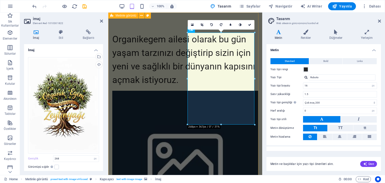
click at [256, 139] on div "Organikegem ailesi olarak bu gün yaşam tarzınızı değiştirip sizin için yeni ve …" at bounding box center [185, 176] width 154 height 326
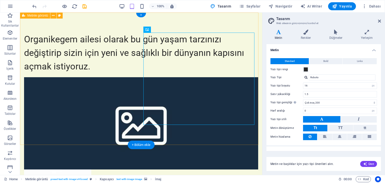
click at [242, 32] on div "Organikegem ailesi olarak bu gün yaşam tarzınızı değiştirip sizin için yeni ve …" at bounding box center [141, 147] width 242 height 269
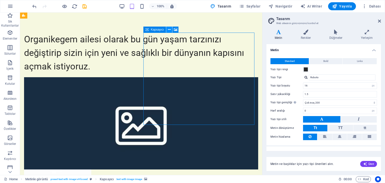
drag, startPoint x: 148, startPoint y: 31, endPoint x: 172, endPoint y: 31, distance: 24.1
click at [172, 31] on div "Kapsayıcı" at bounding box center [163, 30] width 39 height 6
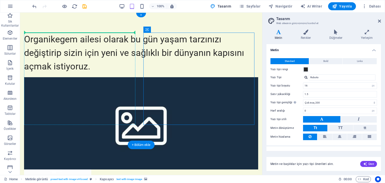
drag, startPoint x: 165, startPoint y: 42, endPoint x: 68, endPoint y: 40, distance: 96.8
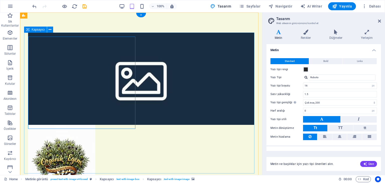
click at [196, 88] on div "Organikegem ailesi olarak bu gün yaşam tarzınızı değiştirip sizin için yeni ve …" at bounding box center [141, 147] width 234 height 229
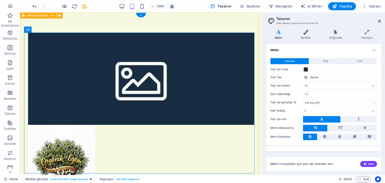
click at [218, 27] on div "Organikegem ailesi olarak bu gün yaşam tarzınızı değiştirip sizin için yeni ve …" at bounding box center [141, 147] width 242 height 269
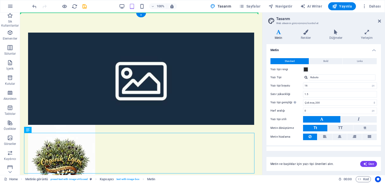
drag, startPoint x: 152, startPoint y: 143, endPoint x: 207, endPoint y: 51, distance: 107.3
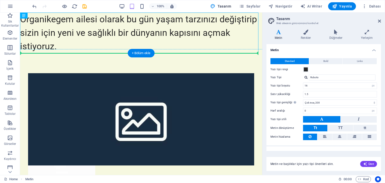
drag, startPoint x: 202, startPoint y: 33, endPoint x: 214, endPoint y: 89, distance: 57.6
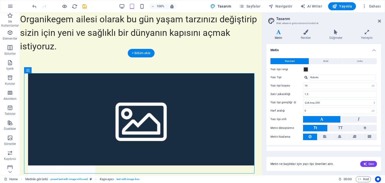
drag, startPoint x: 213, startPoint y: 89, endPoint x: 216, endPoint y: 130, distance: 41.5
click at [216, 130] on div at bounding box center [141, 165] width 234 height 184
drag, startPoint x: 211, startPoint y: 126, endPoint x: 186, endPoint y: 119, distance: 25.6
click at [189, 120] on div at bounding box center [141, 165] width 234 height 184
click at [368, 31] on icon at bounding box center [367, 32] width 28 height 5
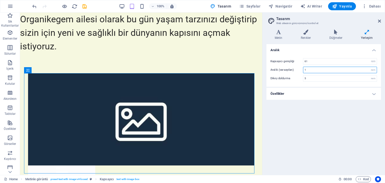
drag, startPoint x: 310, startPoint y: 71, endPoint x: 303, endPoint y: 69, distance: 7.6
click at [303, 69] on div "Aralık (varsayılan) 1 rem" at bounding box center [324, 70] width 107 height 7
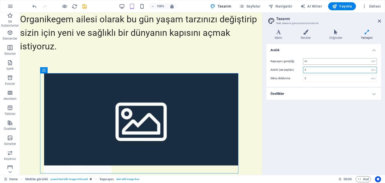
type input "5"
click at [309, 59] on input "61" at bounding box center [341, 61] width 74 height 6
type input "6"
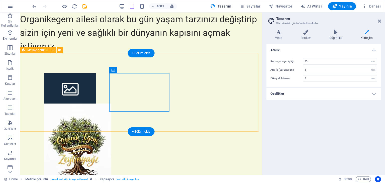
click at [246, 116] on div at bounding box center [141, 134] width 242 height 163
click at [194, 89] on div at bounding box center [141, 134] width 242 height 163
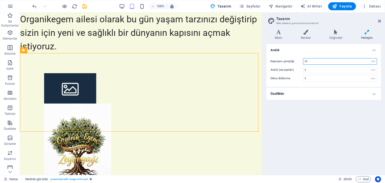
drag, startPoint x: 312, startPoint y: 60, endPoint x: 301, endPoint y: 60, distance: 11.3
click at [301, 60] on div "Kapsayıcı genişliği 25 rem px" at bounding box center [324, 61] width 107 height 7
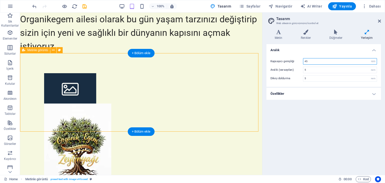
type input "45"
click at [220, 110] on div at bounding box center [141, 134] width 242 height 163
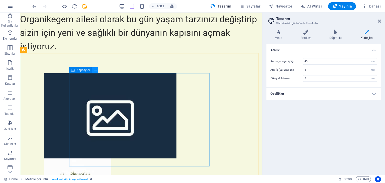
click at [95, 69] on icon at bounding box center [95, 70] width 3 height 5
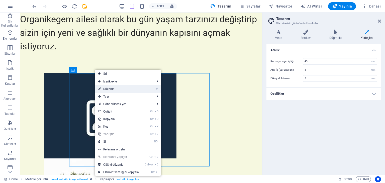
click at [109, 86] on link "⏎ Düzenle" at bounding box center [118, 89] width 47 height 8
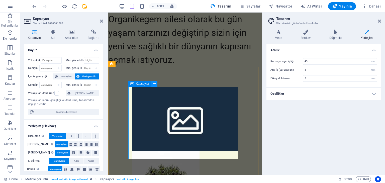
click at [154, 84] on icon at bounding box center [154, 83] width 3 height 5
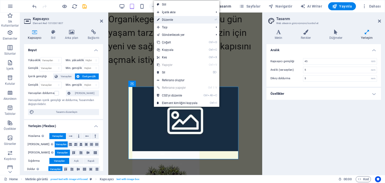
click at [169, 21] on link "⏎ Düzenle" at bounding box center [177, 20] width 47 height 8
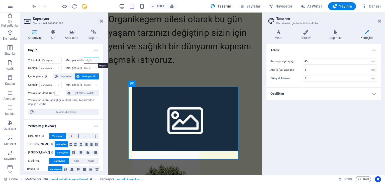
click at [95, 61] on select "Hiçbiri px rem % vh vw" at bounding box center [91, 60] width 15 height 6
click at [58, 59] on select "Varsayılan px rem % vh vw" at bounding box center [51, 60] width 20 height 6
select select "%"
click at [54, 57] on select "Varsayılan px rem % vh vw" at bounding box center [51, 60] width 20 height 6
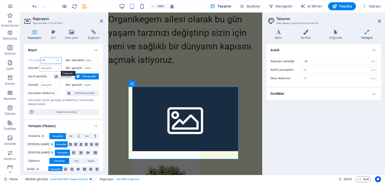
type input "70"
click at [55, 68] on select "Varsayılan px rem % em vh vw" at bounding box center [51, 68] width 22 height 6
select select "%"
click at [54, 65] on select "Varsayılan px rem % em vh vw" at bounding box center [51, 68] width 22 height 6
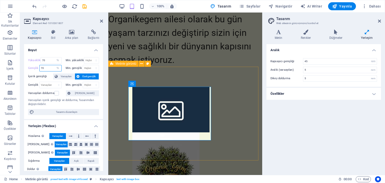
type input "70"
click at [111, 108] on div at bounding box center [185, 156] width 154 height 178
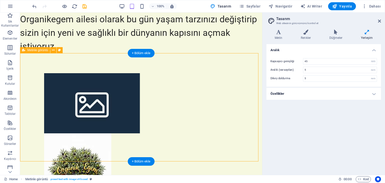
click at [188, 90] on div at bounding box center [141, 149] width 242 height 192
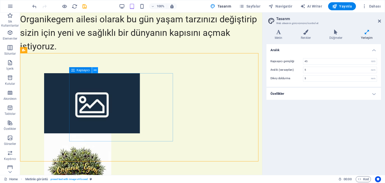
click at [95, 69] on icon at bounding box center [95, 70] width 3 height 5
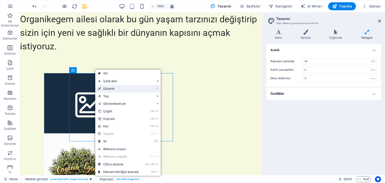
click at [106, 87] on link "⏎ Düzenle" at bounding box center [118, 89] width 47 height 8
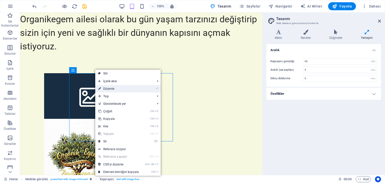
select select "%"
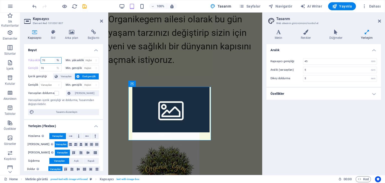
click at [56, 61] on select "Varsayılan px rem % vh vw" at bounding box center [57, 60] width 7 height 6
select select "rem"
click at [54, 57] on select "Varsayılan px rem % vh vw" at bounding box center [57, 60] width 7 height 6
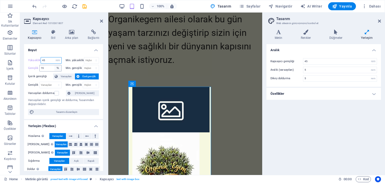
type input "45"
click at [57, 67] on select "Varsayılan px rem % em vh vw" at bounding box center [57, 68] width 7 height 6
select select "rem"
click at [54, 65] on select "Varsayılan px rem % em vh vw" at bounding box center [57, 68] width 7 height 6
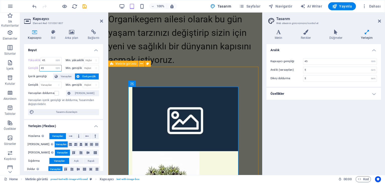
type input "45"
click at [189, 77] on div at bounding box center [185, 177] width 154 height 221
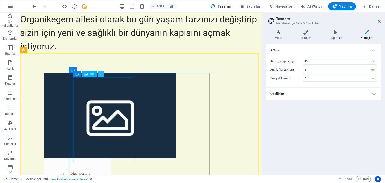
click at [101, 74] on icon at bounding box center [100, 74] width 3 height 5
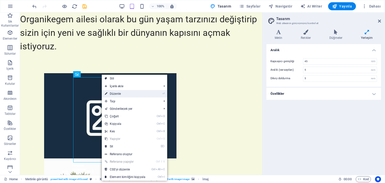
drag, startPoint x: 112, startPoint y: 92, endPoint x: 4, endPoint y: 79, distance: 108.9
click at [112, 92] on link "⏎ Düzenle" at bounding box center [125, 94] width 47 height 8
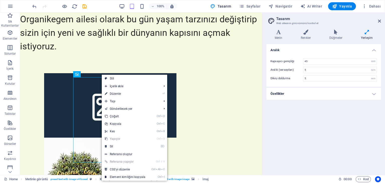
select select "px"
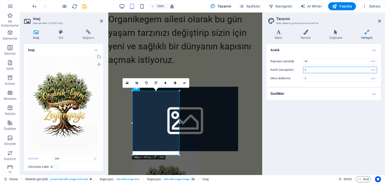
drag, startPoint x: 308, startPoint y: 69, endPoint x: 302, endPoint y: 70, distance: 6.3
click at [302, 70] on div "Aralık (varsayılan) 5 rem" at bounding box center [324, 70] width 107 height 7
type input "45"
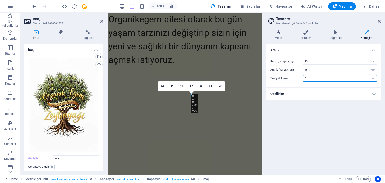
drag, startPoint x: 305, startPoint y: 78, endPoint x: 303, endPoint y: 77, distance: 2.6
click at [303, 77] on div "Dikey doldurma 5 rem" at bounding box center [324, 78] width 107 height 7
type input "45"
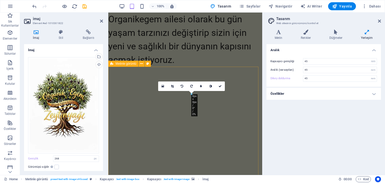
click at [227, 125] on div at bounding box center [185, 177] width 154 height 221
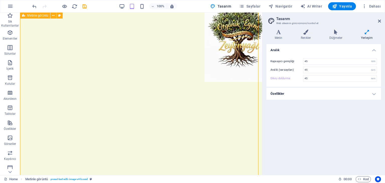
scroll to position [201, 0]
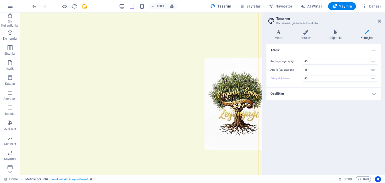
drag, startPoint x: 308, startPoint y: 69, endPoint x: 303, endPoint y: 70, distance: 5.1
click at [304, 70] on input "45" at bounding box center [341, 70] width 74 height 6
type input "2"
drag, startPoint x: 309, startPoint y: 77, endPoint x: 301, endPoint y: 77, distance: 8.0
click at [301, 77] on div "Dikey doldurma 45 rem" at bounding box center [324, 78] width 107 height 7
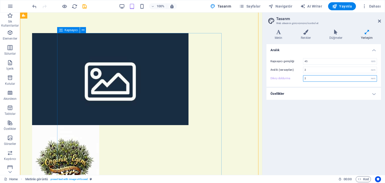
type input "2"
click at [193, 116] on div at bounding box center [110, 123] width 165 height 181
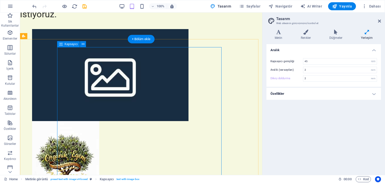
scroll to position [50, 0]
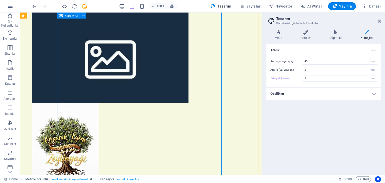
click at [193, 97] on div at bounding box center [110, 101] width 165 height 181
click at [193, 90] on div at bounding box center [110, 101] width 165 height 181
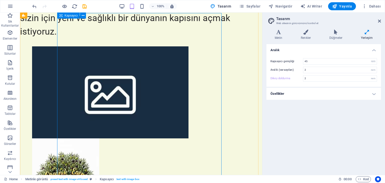
scroll to position [0, 0]
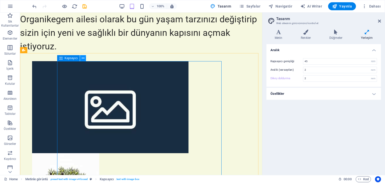
click at [84, 57] on icon at bounding box center [83, 58] width 3 height 5
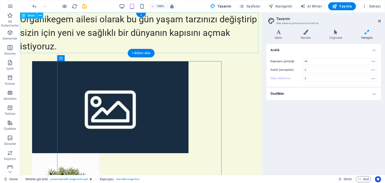
click at [163, 45] on div "Organikegem ailesi olarak bu gün yaşam tarzınızı değiştirip sizin için yeni ve …" at bounding box center [141, 33] width 242 height 41
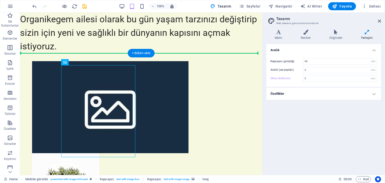
drag, startPoint x: 106, startPoint y: 96, endPoint x: 37, endPoint y: 67, distance: 74.6
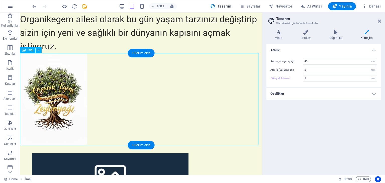
click at [158, 98] on figure at bounding box center [141, 99] width 242 height 92
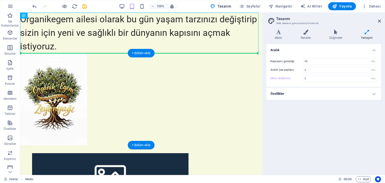
drag, startPoint x: 126, startPoint y: 21, endPoint x: 163, endPoint y: 79, distance: 67.9
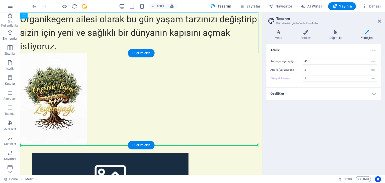
drag, startPoint x: 122, startPoint y: 31, endPoint x: 226, endPoint y: 107, distance: 128.2
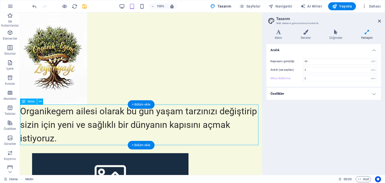
click at [154, 133] on div "Organikegem ailesi olarak bu gün yaşam tarzınızı değiştirip sizin için yeni ve …" at bounding box center [141, 125] width 242 height 41
click at [40, 102] on icon at bounding box center [40, 101] width 3 height 5
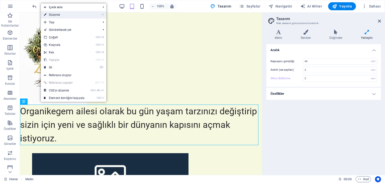
click at [58, 16] on link "⏎ Düzenle" at bounding box center [64, 15] width 47 height 8
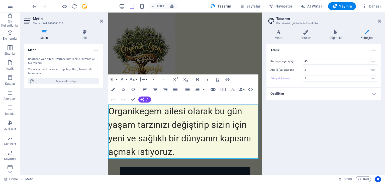
drag, startPoint x: 308, startPoint y: 69, endPoint x: 301, endPoint y: 68, distance: 7.1
click at [301, 68] on div "Aralık (varsayılan) 2 rem" at bounding box center [324, 70] width 107 height 7
type input "5"
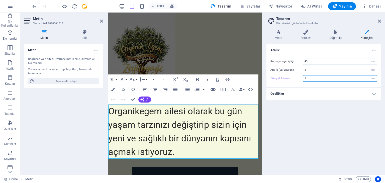
drag, startPoint x: 307, startPoint y: 76, endPoint x: 304, endPoint y: 77, distance: 3.4
click at [304, 77] on input "2" at bounding box center [341, 79] width 74 height 6
type input "5"
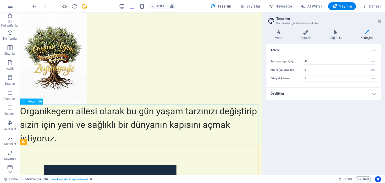
click at [40, 101] on icon at bounding box center [40, 101] width 3 height 5
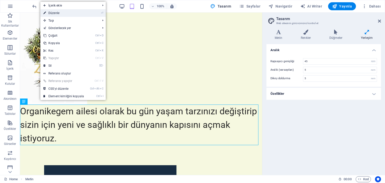
click at [66, 15] on link "⏎ Düzenle" at bounding box center [63, 13] width 47 height 8
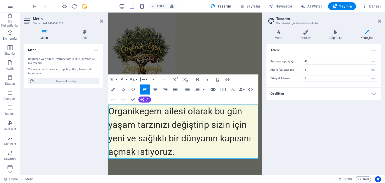
click at [298, 23] on h3 "Web sitesinin görünümünü kontrol et" at bounding box center [323, 23] width 95 height 5
click at [281, 18] on h2 "Tasarım" at bounding box center [328, 19] width 105 height 5
click at [68, 80] on span "Tasarımı düzenleyin" at bounding box center [67, 81] width 62 height 6
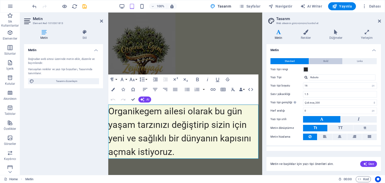
click at [324, 59] on span "Bold" at bounding box center [326, 61] width 5 height 6
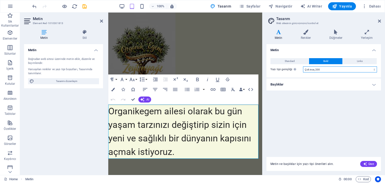
click at [318, 68] on select "İncecik, 100 Çok ince, 200 İnce, 300 Normal, 400 Orta, 500 Yarı kalın, 600 Kalı…" at bounding box center [340, 69] width 74 height 6
select select "400"
click at [303, 66] on select "İncecik, 100 Çok ince, 200 İnce, 300 Normal, 400 Orta, 500 Yarı kalın, 600 Kalı…" at bounding box center [340, 69] width 74 height 6
drag, startPoint x: 180, startPoint y: 152, endPoint x: 108, endPoint y: 111, distance: 82.8
click at [108, 111] on p "Organikegem ailesi olarak bu gün yaşam tarzınızı değiştirip sizin için yeni ve …" at bounding box center [185, 132] width 154 height 54
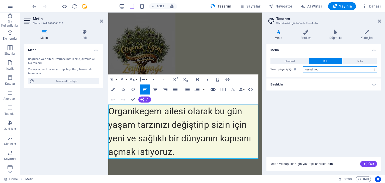
click at [324, 69] on select "İncecik, 100 Çok ince, 200 İnce, 300 Normal, 400 Orta, 500 Yarı kalın, 600 Kalı…" at bounding box center [340, 69] width 74 height 6
click at [303, 66] on select "İncecik, 100 Çok ince, 200 İnce, 300 Normal, 400 Orta, 500 Yarı kalın, 600 Kalı…" at bounding box center [340, 69] width 74 height 6
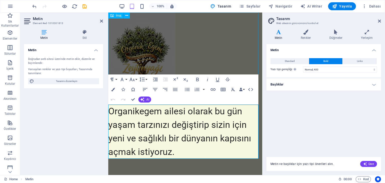
click at [222, 61] on figure at bounding box center [185, 59] width 154 height 92
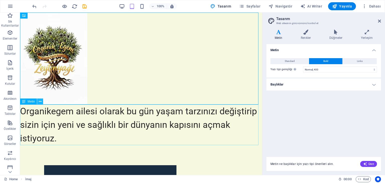
click at [39, 100] on icon at bounding box center [40, 101] width 3 height 5
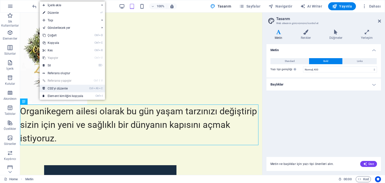
click at [75, 90] on link "Ctrl Alt C CSS'yi düzenle" at bounding box center [63, 89] width 47 height 8
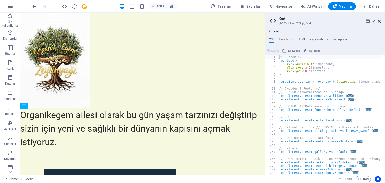
drag, startPoint x: 379, startPoint y: 20, endPoint x: 359, endPoint y: 8, distance: 24.2
click at [379, 20] on icon at bounding box center [379, 21] width 3 height 4
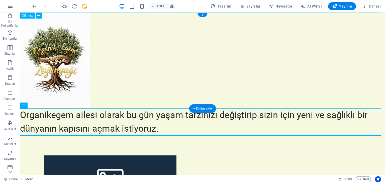
click at [110, 92] on figure at bounding box center [202, 61] width 365 height 96
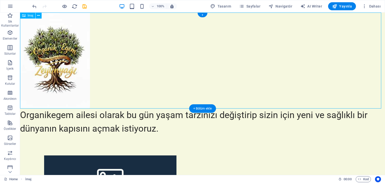
click at [197, 69] on figure at bounding box center [202, 61] width 365 height 96
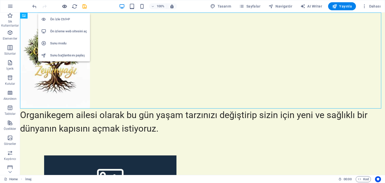
click at [64, 6] on icon "button" at bounding box center [65, 7] width 6 height 6
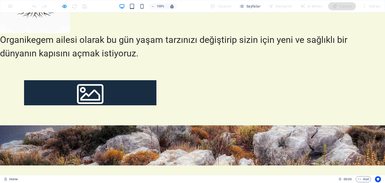
scroll to position [75, 0]
click at [149, 98] on div at bounding box center [90, 92] width 132 height 25
click at [136, 88] on div at bounding box center [90, 92] width 132 height 25
click at [135, 87] on div at bounding box center [90, 92] width 132 height 25
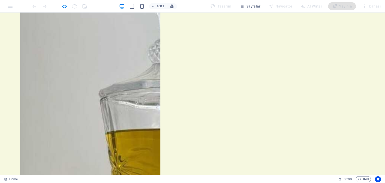
scroll to position [394, 0]
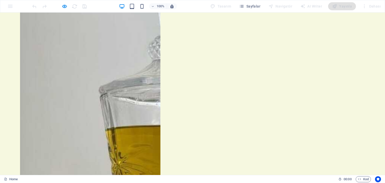
drag, startPoint x: 217, startPoint y: 138, endPoint x: 166, endPoint y: 140, distance: 51.0
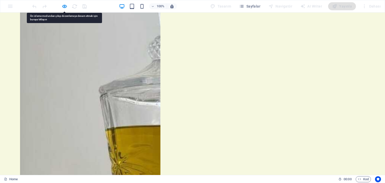
drag, startPoint x: 173, startPoint y: 134, endPoint x: 156, endPoint y: 119, distance: 22.6
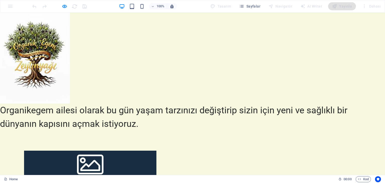
scroll to position [0, 0]
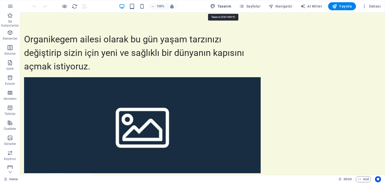
click at [228, 7] on span "Tasarım" at bounding box center [220, 6] width 21 height 5
select select "px"
select select "200"
select select "px"
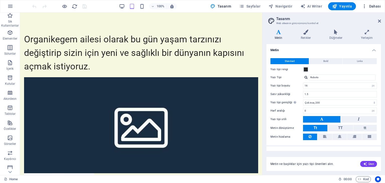
click at [372, 5] on span "Dahası" at bounding box center [371, 6] width 19 height 5
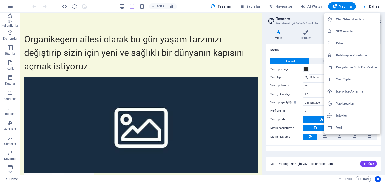
click at [344, 103] on h6 "Yapılacaklar" at bounding box center [356, 104] width 41 height 6
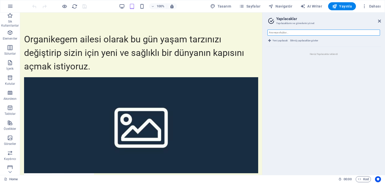
click at [285, 34] on input "text" at bounding box center [324, 33] width 113 height 6
type input "e ticaret"
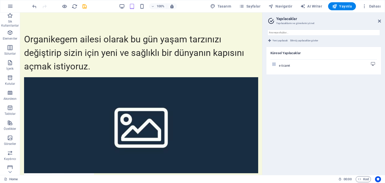
click at [275, 65] on label at bounding box center [274, 64] width 4 height 4
click at [0, 0] on input "checkbox" at bounding box center [0, 0] width 0 height 0
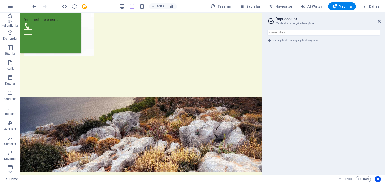
drag, startPoint x: 261, startPoint y: 35, endPoint x: 282, endPoint y: 113, distance: 80.8
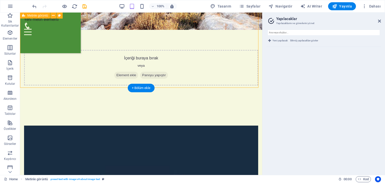
drag, startPoint x: 258, startPoint y: 85, endPoint x: 258, endPoint y: 78, distance: 7.0
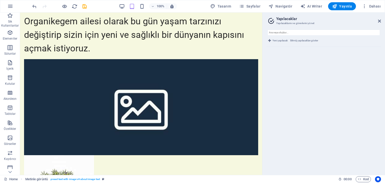
scroll to position [0, 0]
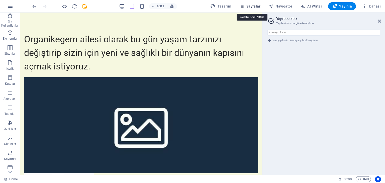
click at [257, 7] on span "Sayfalar" at bounding box center [249, 6] width 21 height 5
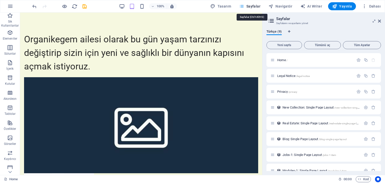
click at [257, 7] on span "Sayfalar" at bounding box center [249, 6] width 21 height 5
click at [278, 7] on span "Navigatör" at bounding box center [281, 6] width 24 height 5
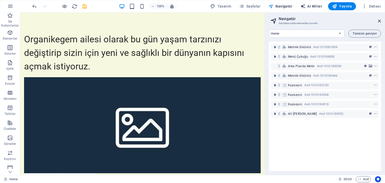
click at [311, 5] on span "AI Writer" at bounding box center [312, 6] width 22 height 5
select select "English"
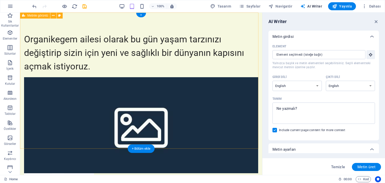
click at [223, 142] on div "Organikegem ailesi olarak bu gün yaşam tarzınızı değiştirip sizin için yeni ve …" at bounding box center [141, 151] width 242 height 277
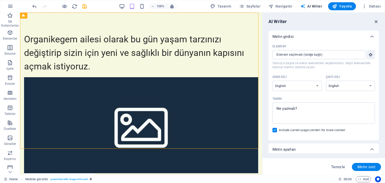
drag, startPoint x: 376, startPoint y: 21, endPoint x: 355, endPoint y: 10, distance: 23.8
click at [376, 21] on icon "button" at bounding box center [377, 22] width 6 height 6
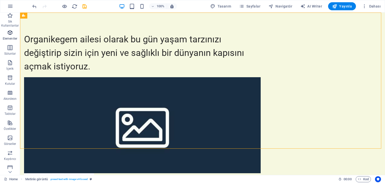
click at [10, 35] on icon "button" at bounding box center [10, 33] width 6 height 6
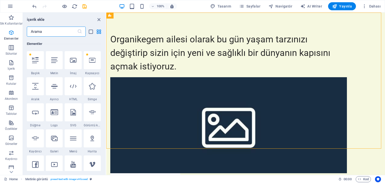
scroll to position [53, 0]
click at [11, 47] on icon "button" at bounding box center [11, 48] width 6 height 6
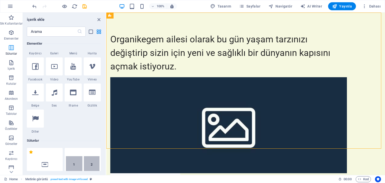
scroll to position [248, 0]
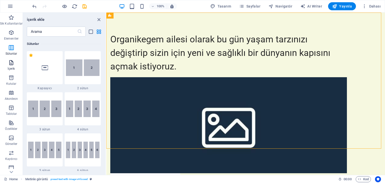
click at [11, 63] on icon "button" at bounding box center [11, 63] width 6 height 6
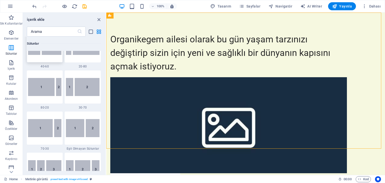
scroll to position [376, 0]
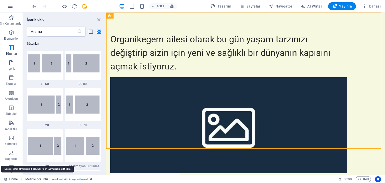
click at [15, 179] on link "Home" at bounding box center [11, 179] width 14 height 6
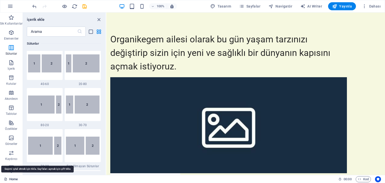
click at [10, 178] on link "Home" at bounding box center [11, 179] width 14 height 6
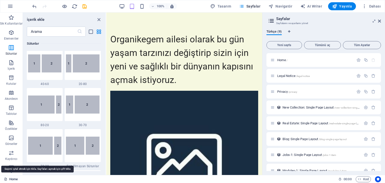
click at [10, 178] on link "Home" at bounding box center [11, 179] width 14 height 6
click at [4, 179] on icon at bounding box center [5, 179] width 3 height 3
click at [6, 178] on icon at bounding box center [5, 179] width 3 height 3
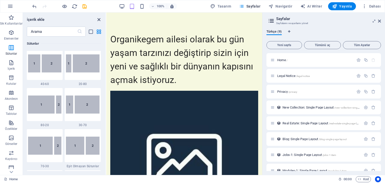
click at [99, 20] on icon "close panel" at bounding box center [99, 20] width 6 height 6
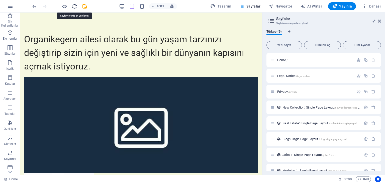
click at [74, 6] on icon "reload" at bounding box center [75, 7] width 6 height 6
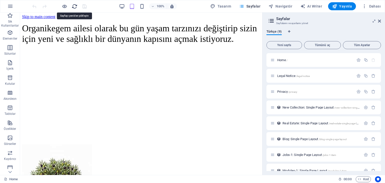
scroll to position [0, 0]
click at [9, 6] on icon "button" at bounding box center [10, 6] width 6 height 6
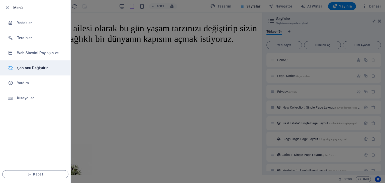
click at [35, 66] on h6 "Şablonu Değiştirin" at bounding box center [40, 68] width 46 height 6
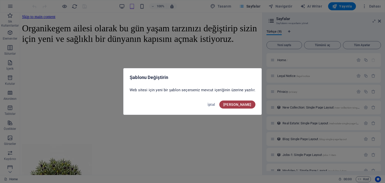
click at [247, 103] on span "Onayla" at bounding box center [238, 105] width 28 height 4
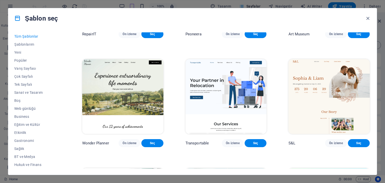
scroll to position [201, 0]
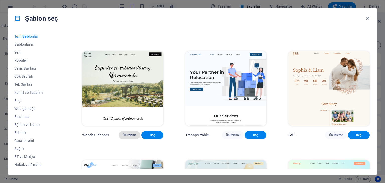
click at [125, 137] on span "Ön izleme" at bounding box center [130, 135] width 14 height 4
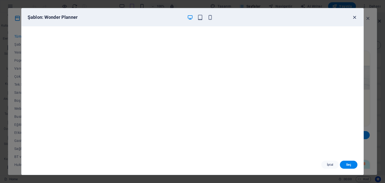
click at [355, 17] on icon "button" at bounding box center [355, 18] width 6 height 6
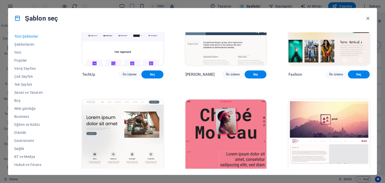
scroll to position [1656, 0]
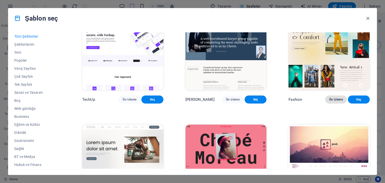
click at [335, 102] on span "Ön izleme" at bounding box center [336, 100] width 14 height 4
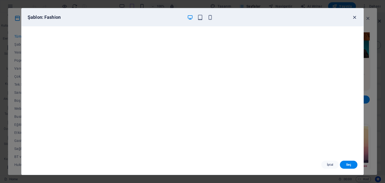
click at [356, 18] on icon "button" at bounding box center [355, 18] width 6 height 6
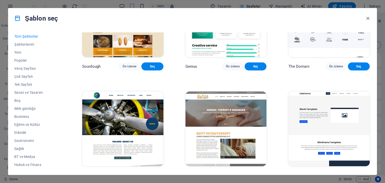
scroll to position [2659, 0]
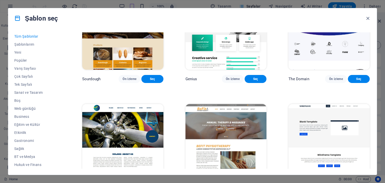
click at [230, 69] on img at bounding box center [226, 32] width 81 height 75
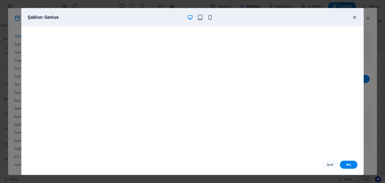
click at [354, 18] on icon "button" at bounding box center [355, 18] width 6 height 6
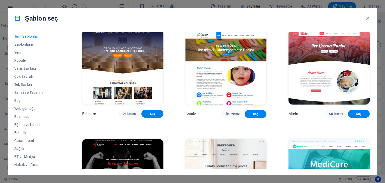
scroll to position [3362, 0]
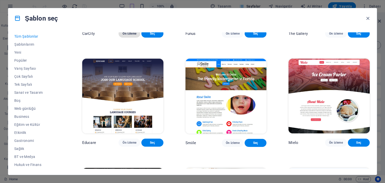
click at [123, 36] on span "Ön izleme" at bounding box center [130, 34] width 14 height 4
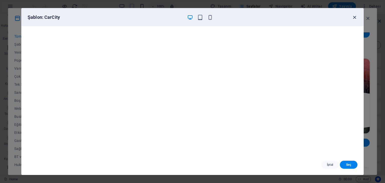
click at [355, 17] on icon "button" at bounding box center [355, 18] width 6 height 6
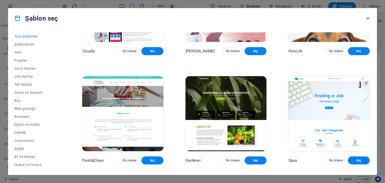
scroll to position [3788, 0]
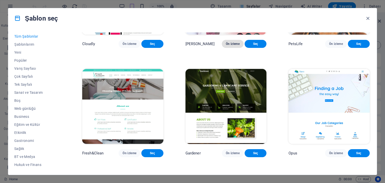
click at [230, 46] on span "Ön izleme" at bounding box center [233, 44] width 14 height 4
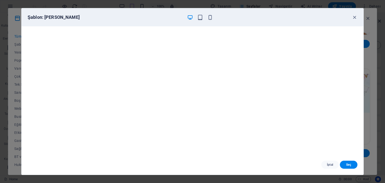
scroll to position [1, 0]
click at [356, 18] on icon "button" at bounding box center [355, 18] width 6 height 6
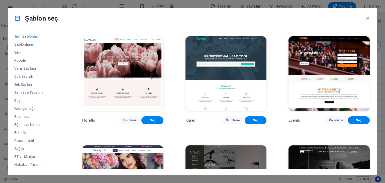
scroll to position [4139, 0]
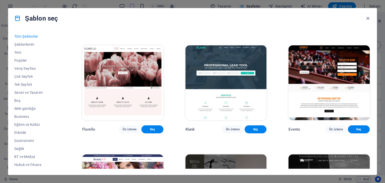
click at [123, 22] on span "Ön izleme" at bounding box center [130, 20] width 14 height 4
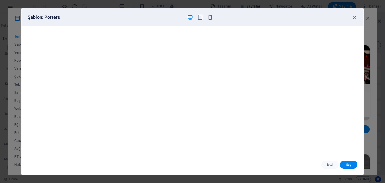
scroll to position [0, 0]
click at [354, 16] on icon "button" at bounding box center [355, 18] width 6 height 6
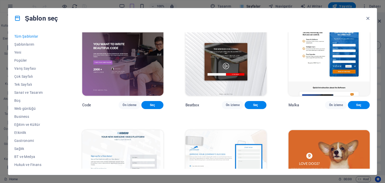
scroll to position [5143, 0]
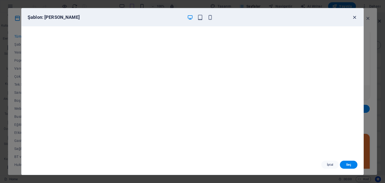
click at [356, 17] on icon "button" at bounding box center [355, 18] width 6 height 6
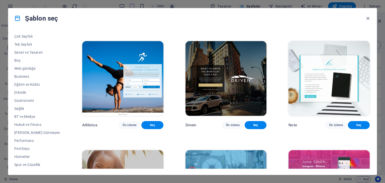
scroll to position [64, 0]
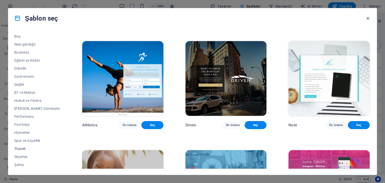
click at [21, 149] on span "Ticaret" at bounding box center [37, 149] width 46 height 4
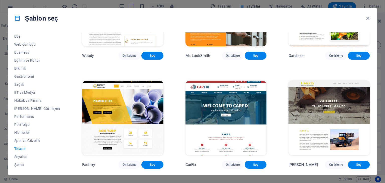
scroll to position [180, 0]
click at [120, 162] on button "Ön izleme" at bounding box center [130, 165] width 22 height 8
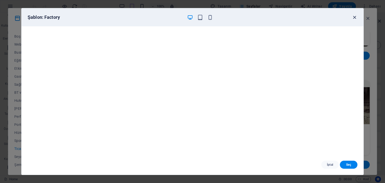
click at [354, 18] on icon "button" at bounding box center [355, 18] width 6 height 6
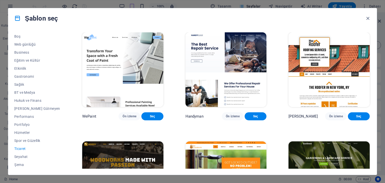
scroll to position [0, 0]
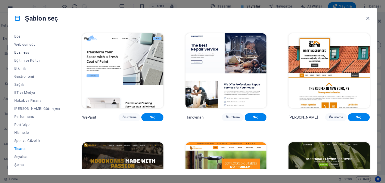
click at [24, 52] on span "Business" at bounding box center [37, 52] width 46 height 4
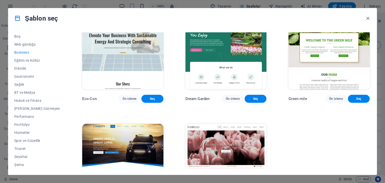
scroll to position [67, 0]
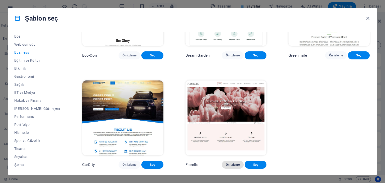
click at [233, 163] on span "Ön izleme" at bounding box center [233, 165] width 14 height 4
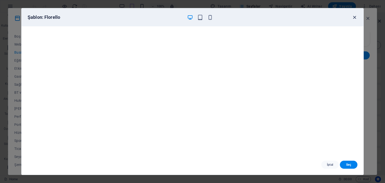
click at [355, 17] on icon "button" at bounding box center [355, 18] width 6 height 6
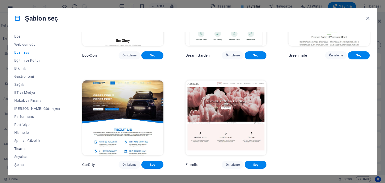
click at [23, 150] on span "Ticaret" at bounding box center [37, 149] width 46 height 4
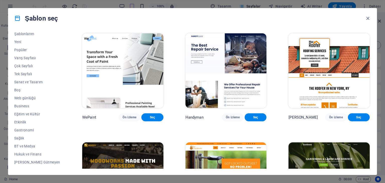
scroll to position [0, 0]
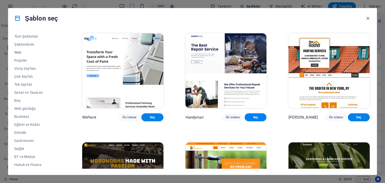
click at [20, 50] on span "Yeni" at bounding box center [37, 52] width 46 height 4
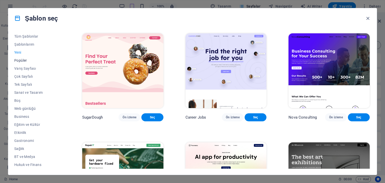
click at [21, 60] on span "Popüler" at bounding box center [37, 60] width 46 height 4
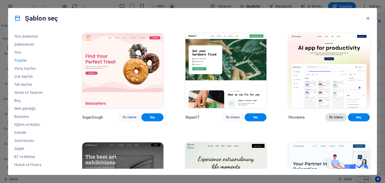
click at [337, 119] on span "Ön izleme" at bounding box center [336, 117] width 14 height 4
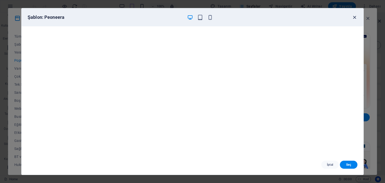
click at [354, 16] on icon "button" at bounding box center [355, 18] width 6 height 6
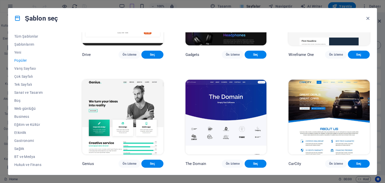
scroll to position [365, 0]
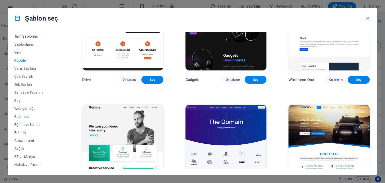
click at [32, 35] on span "Tüm Şablonlar" at bounding box center [37, 36] width 46 height 4
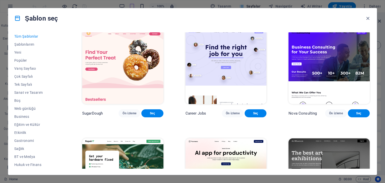
scroll to position [0, 0]
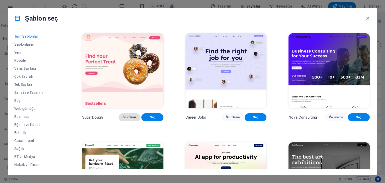
click at [125, 119] on span "Ön izleme" at bounding box center [130, 117] width 14 height 4
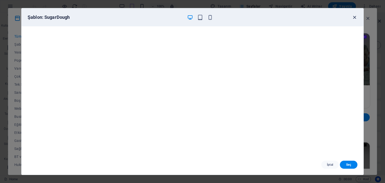
click at [352, 19] on icon "button" at bounding box center [355, 18] width 6 height 6
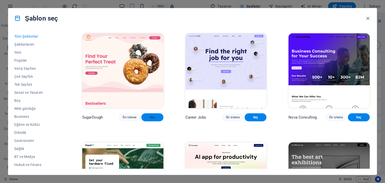
click at [147, 119] on span "Seç" at bounding box center [153, 117] width 14 height 4
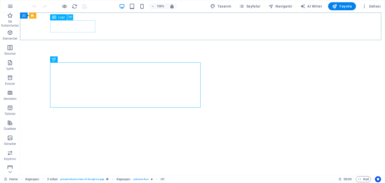
click at [70, 17] on icon at bounding box center [70, 17] width 3 height 5
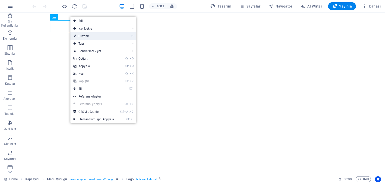
click at [86, 35] on link "⏎ Düzenle" at bounding box center [93, 36] width 47 height 8
select select "px"
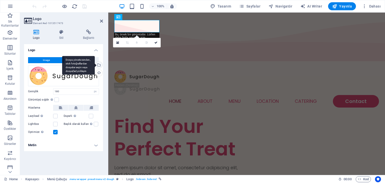
click at [99, 64] on div "Dosya yöneticisinden, stok fotoğraflardan dosyalar seçin veya dosya(lar) yükley…" at bounding box center [99, 66] width 8 height 8
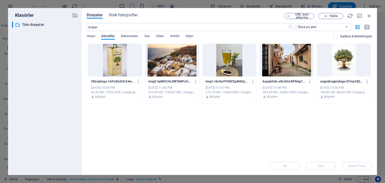
click at [338, 55] on div at bounding box center [344, 60] width 54 height 33
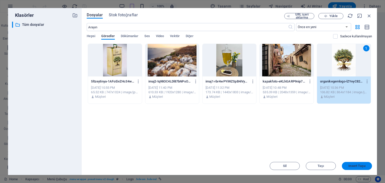
click at [358, 165] on span "Insert Tuşu" at bounding box center [357, 166] width 17 height 3
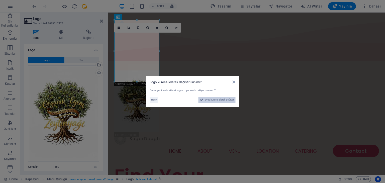
click at [212, 98] on span "Evet, küresel olarak değiştir" at bounding box center [219, 100] width 29 height 6
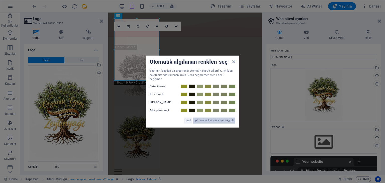
click at [212, 118] on span "Yeni web sitesi renklerini uygula" at bounding box center [217, 120] width 34 height 6
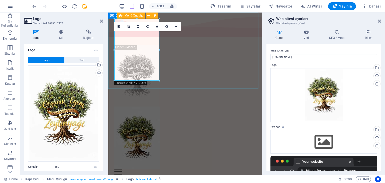
click at [173, 85] on div "Menu Home About Menu Location Catering Contact" at bounding box center [185, 111] width 154 height 144
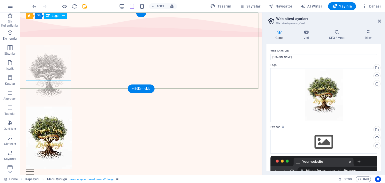
click at [42, 47] on div at bounding box center [141, 76] width 230 height 62
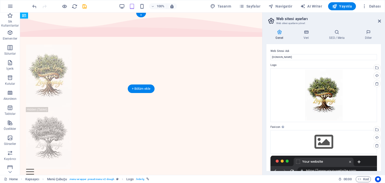
drag, startPoint x: 106, startPoint y: 60, endPoint x: 53, endPoint y: 56, distance: 53.3
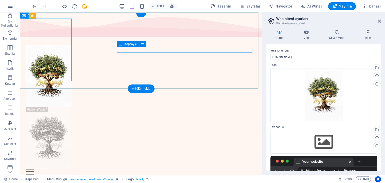
click at [127, 169] on div "Menu" at bounding box center [141, 172] width 230 height 6
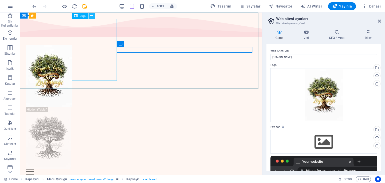
click at [92, 14] on icon at bounding box center [91, 15] width 3 height 5
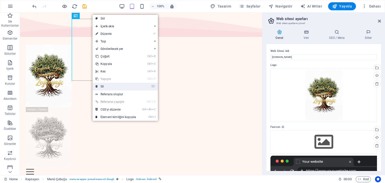
click at [105, 85] on link "⌦ Sil" at bounding box center [116, 87] width 47 height 8
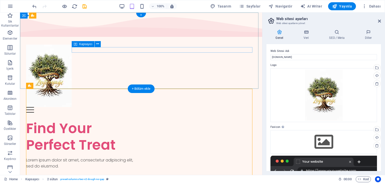
click at [155, 107] on div "Menu" at bounding box center [141, 110] width 230 height 6
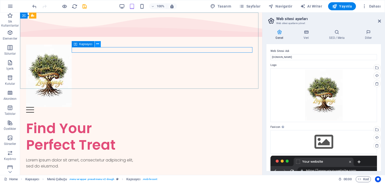
click at [99, 45] on icon at bounding box center [97, 43] width 3 height 5
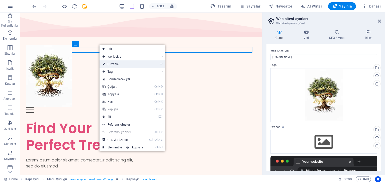
click at [114, 64] on link "⏎ Düzenle" at bounding box center [123, 64] width 47 height 8
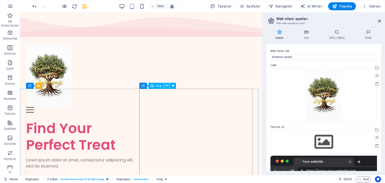
click at [167, 85] on icon at bounding box center [167, 85] width 3 height 5
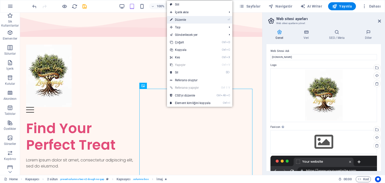
click at [182, 20] on link "⏎ Düzenle" at bounding box center [190, 20] width 47 height 8
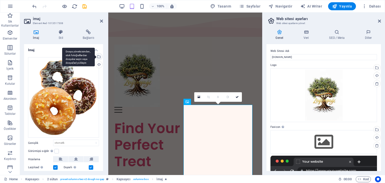
click at [98, 56] on div "Dosya yöneticisinden, stok fotoğraflardan dosyalar seçin veya dosya(lar) yükley…" at bounding box center [99, 57] width 8 height 8
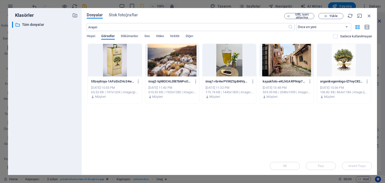
click at [226, 60] on div at bounding box center [230, 60] width 54 height 33
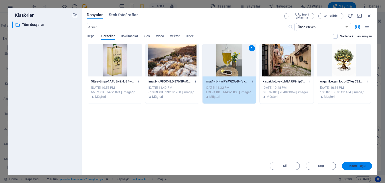
click at [358, 167] on span "Insert Tuşu" at bounding box center [357, 166] width 17 height 3
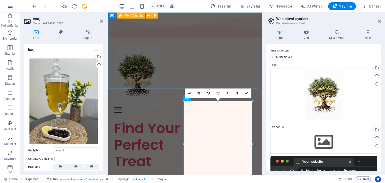
click at [189, 59] on div "Menu Home About Menu Location Catering Contact" at bounding box center [185, 80] width 154 height 82
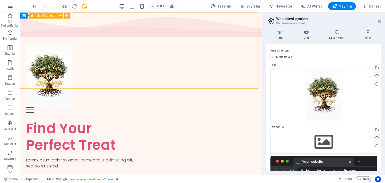
click at [174, 54] on div "Menu Home About Menu Location Catering Contact" at bounding box center [141, 80] width 242 height 82
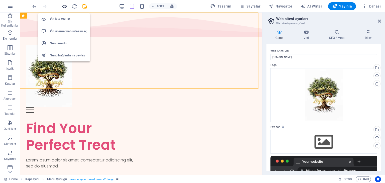
click at [64, 7] on icon "button" at bounding box center [65, 7] width 6 height 6
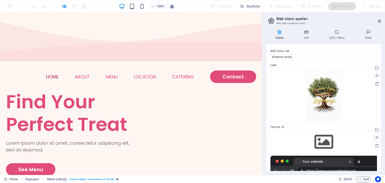
click at [26, 70] on ul "Home About Menu Location Catering Contact" at bounding box center [131, 76] width 250 height 13
click at [67, 91] on h1 "Find Your Perfect Treat" at bounding box center [68, 113] width 125 height 45
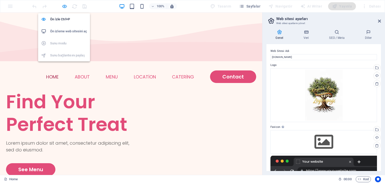
click at [66, 7] on icon "button" at bounding box center [65, 7] width 6 height 6
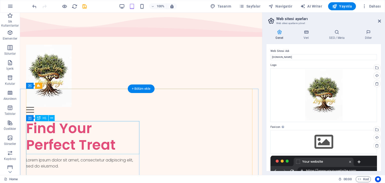
click at [72, 129] on div "Find Your Perfect Treat" at bounding box center [83, 136] width 115 height 33
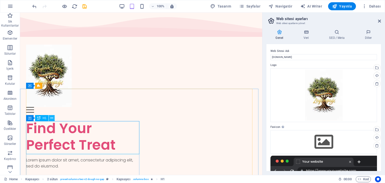
click at [51, 119] on icon at bounding box center [51, 118] width 3 height 5
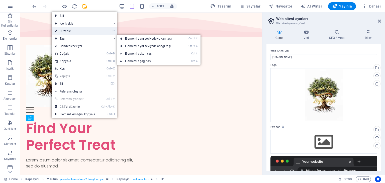
click at [67, 30] on link "⏎ Düzenle" at bounding box center [75, 31] width 47 height 8
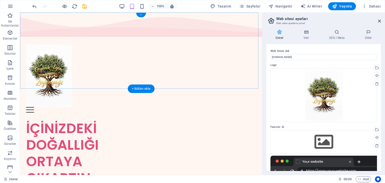
click at [141, 15] on div "+" at bounding box center [141, 15] width 10 height 5
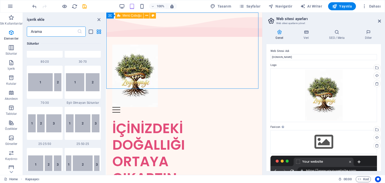
scroll to position [878, 0]
